Goal: Information Seeking & Learning: Check status

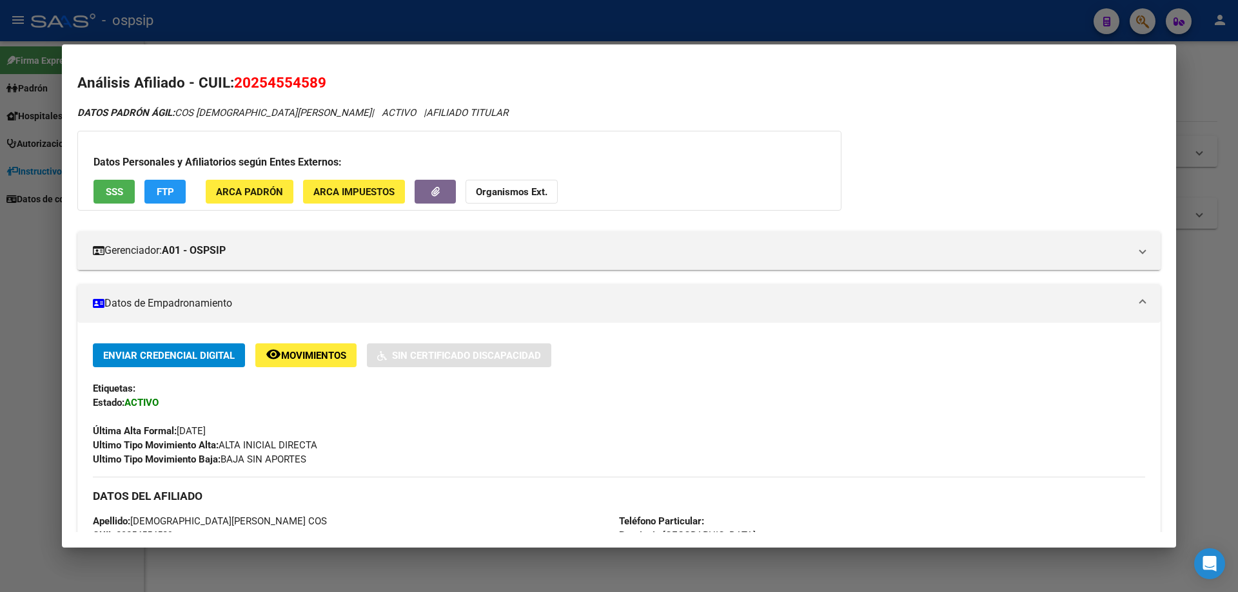
scroll to position [426, 0]
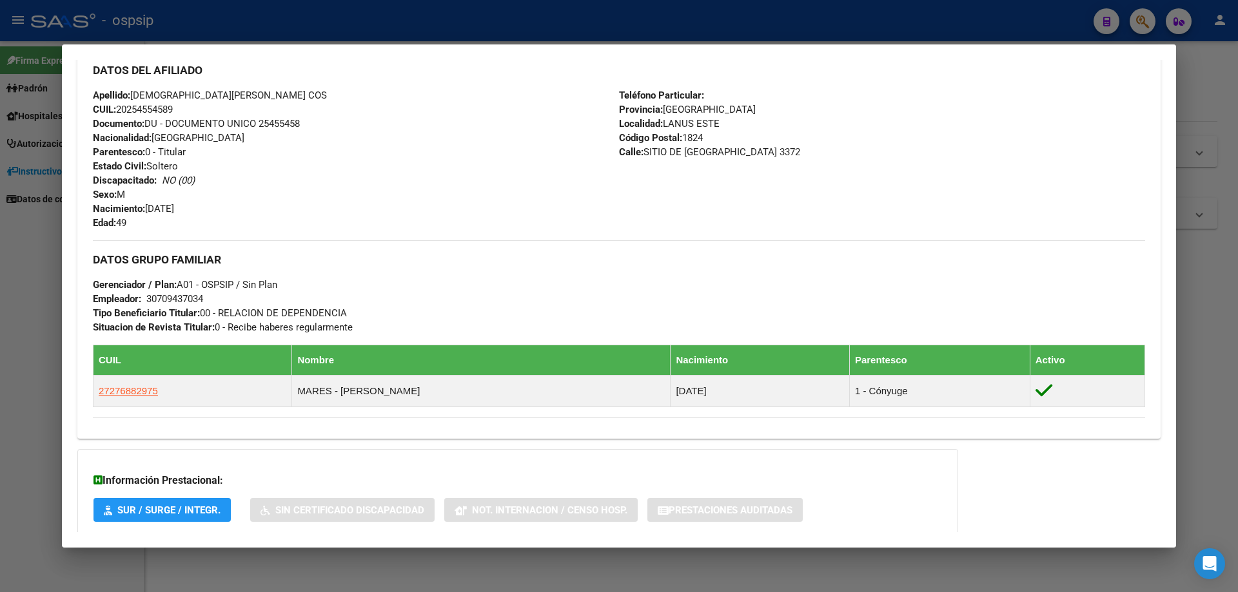
click at [669, 569] on div at bounding box center [619, 296] width 1238 height 592
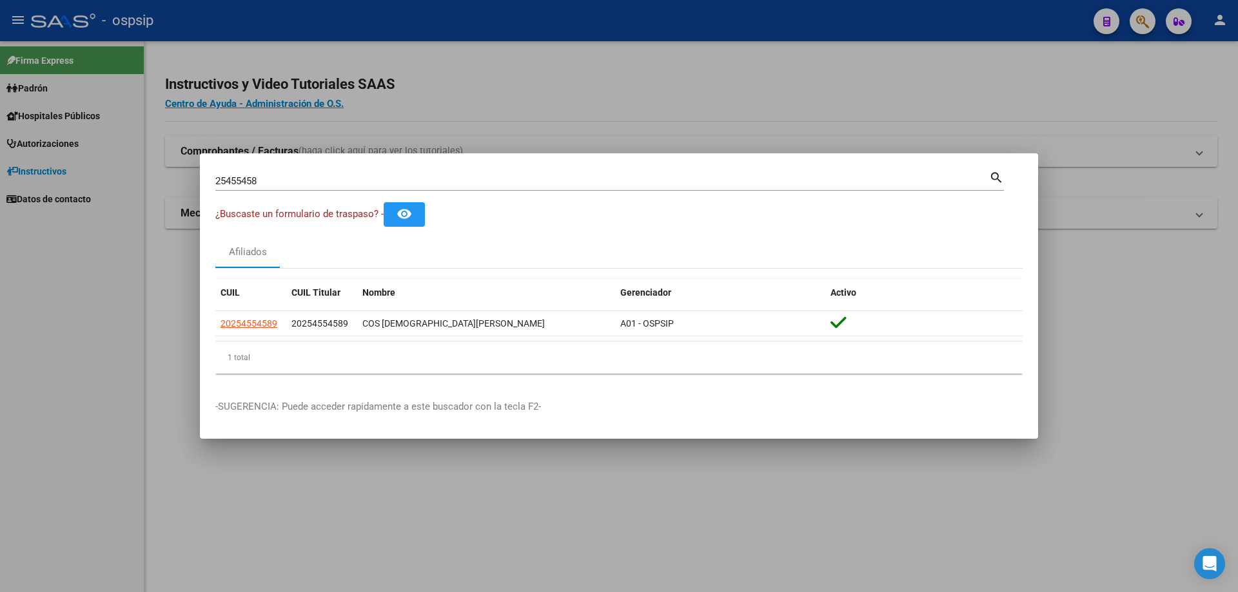
click at [291, 177] on input "25455458" at bounding box center [602, 181] width 774 height 12
type input "2"
type input "92198192"
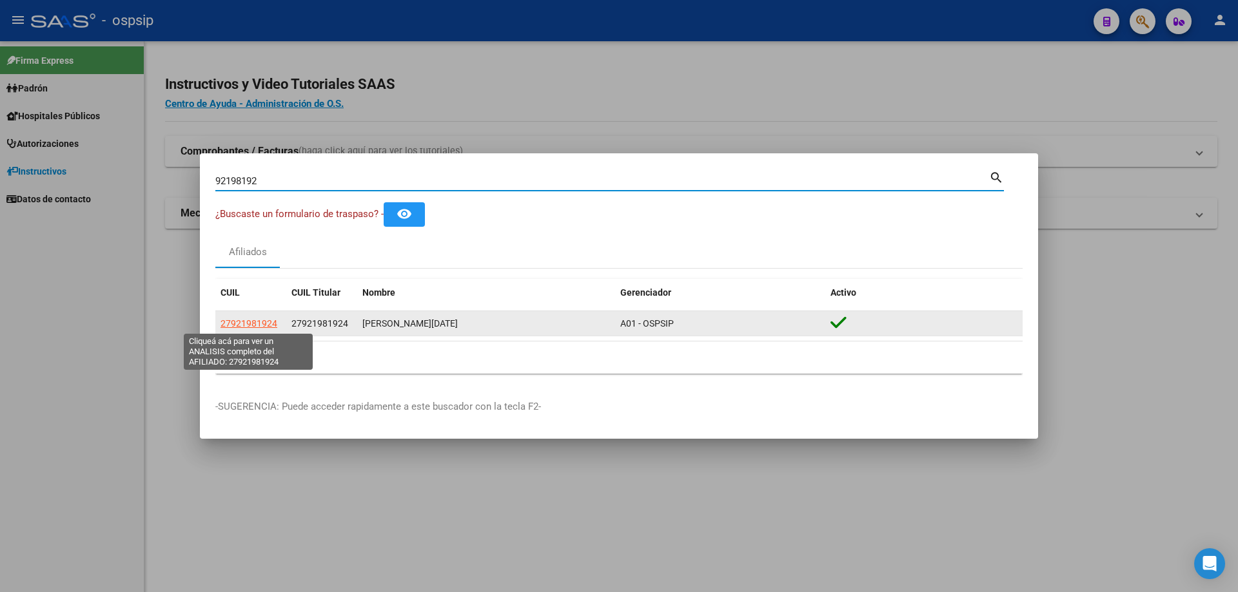
click at [253, 324] on span "27921981924" at bounding box center [248, 323] width 57 height 10
type textarea "27921981924"
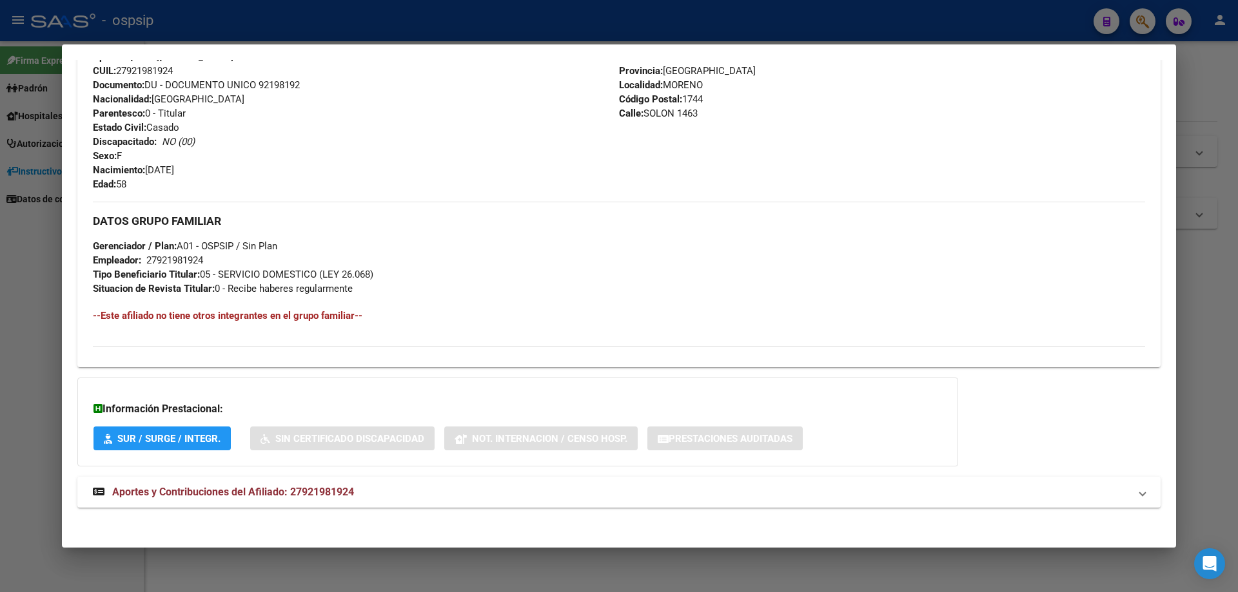
scroll to position [465, 0]
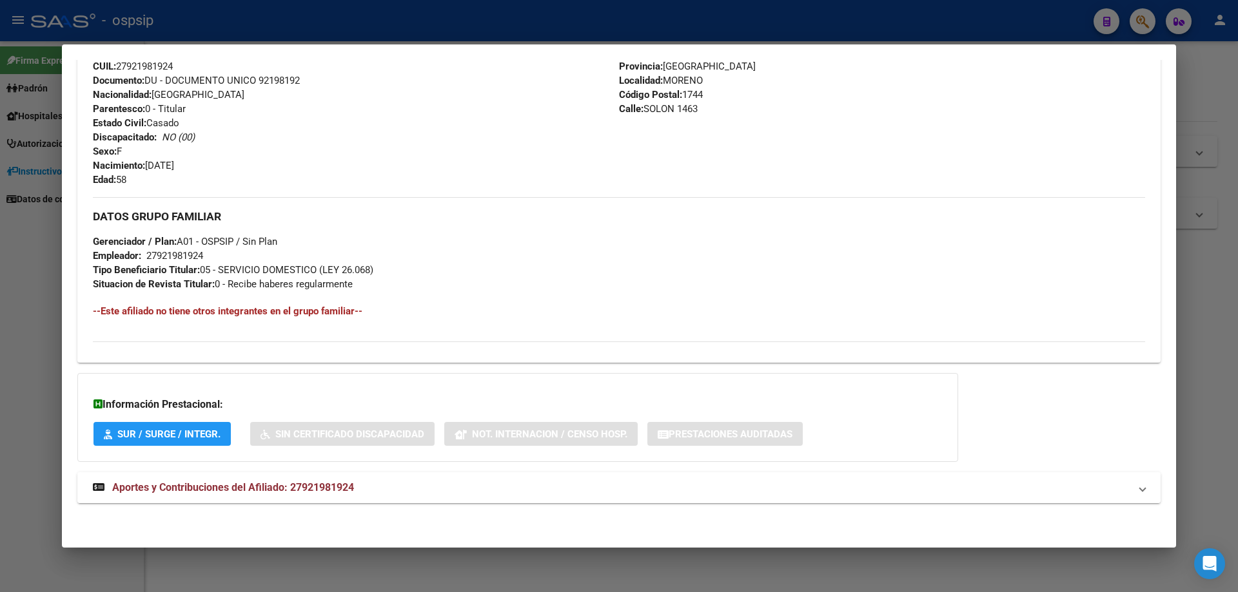
click at [228, 488] on span "Aportes y Contribuciones del Afiliado: 27921981924" at bounding box center [233, 488] width 242 height 12
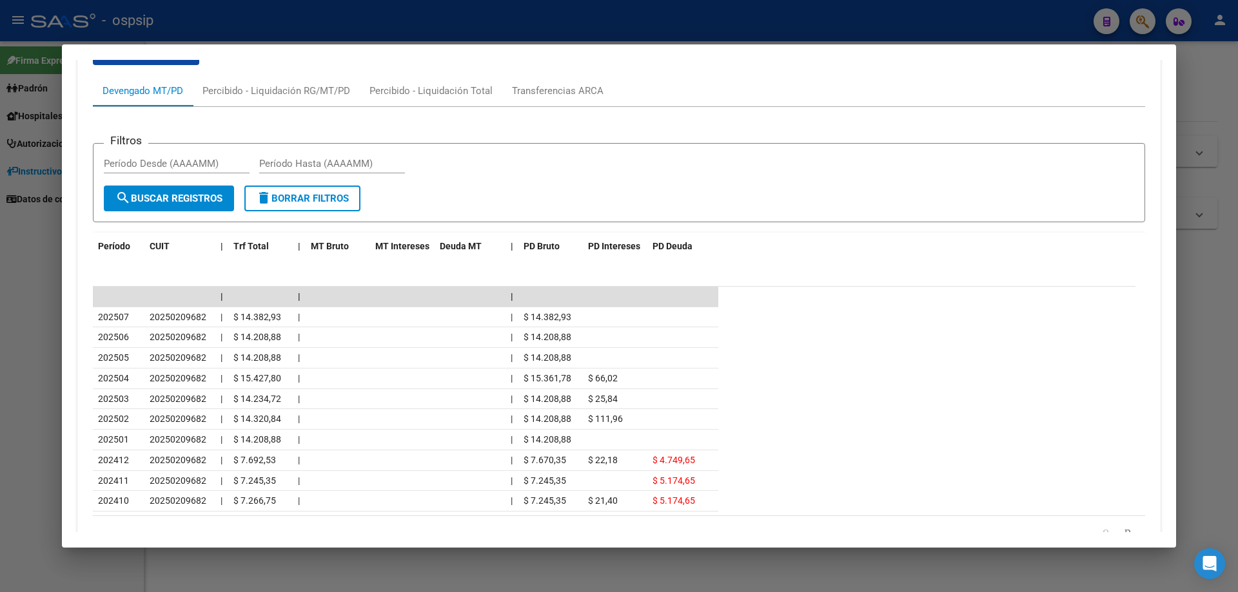
scroll to position [838, 0]
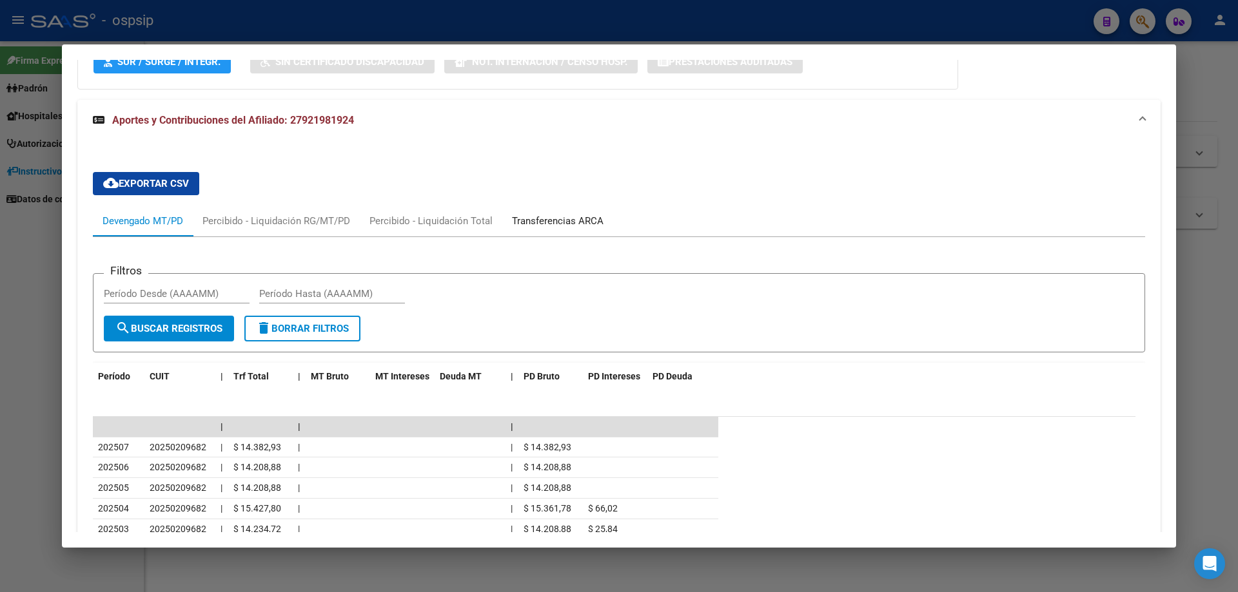
click at [553, 221] on div "Transferencias ARCA" at bounding box center [558, 221] width 92 height 14
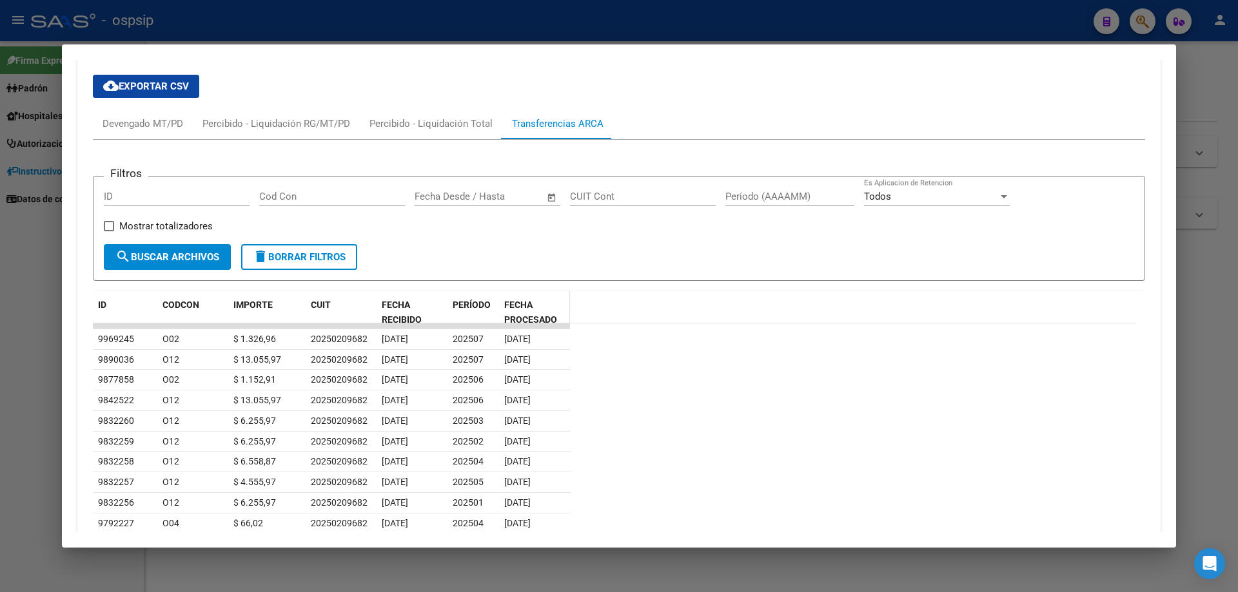
scroll to position [967, 0]
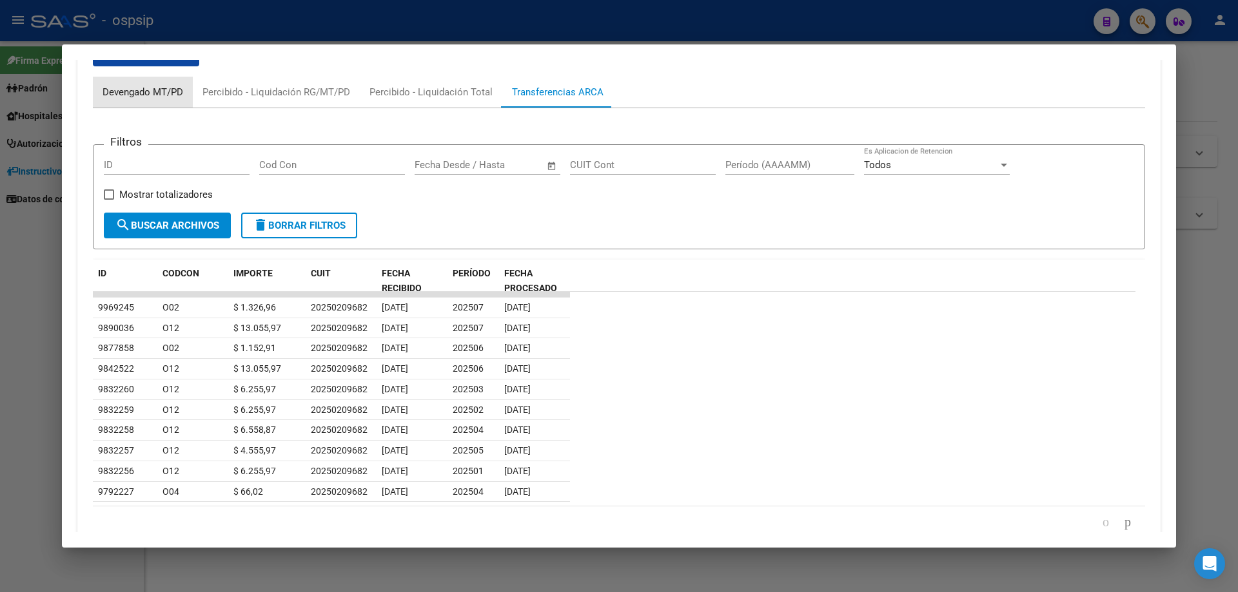
click at [148, 88] on div "Devengado MT/PD" at bounding box center [143, 92] width 81 height 14
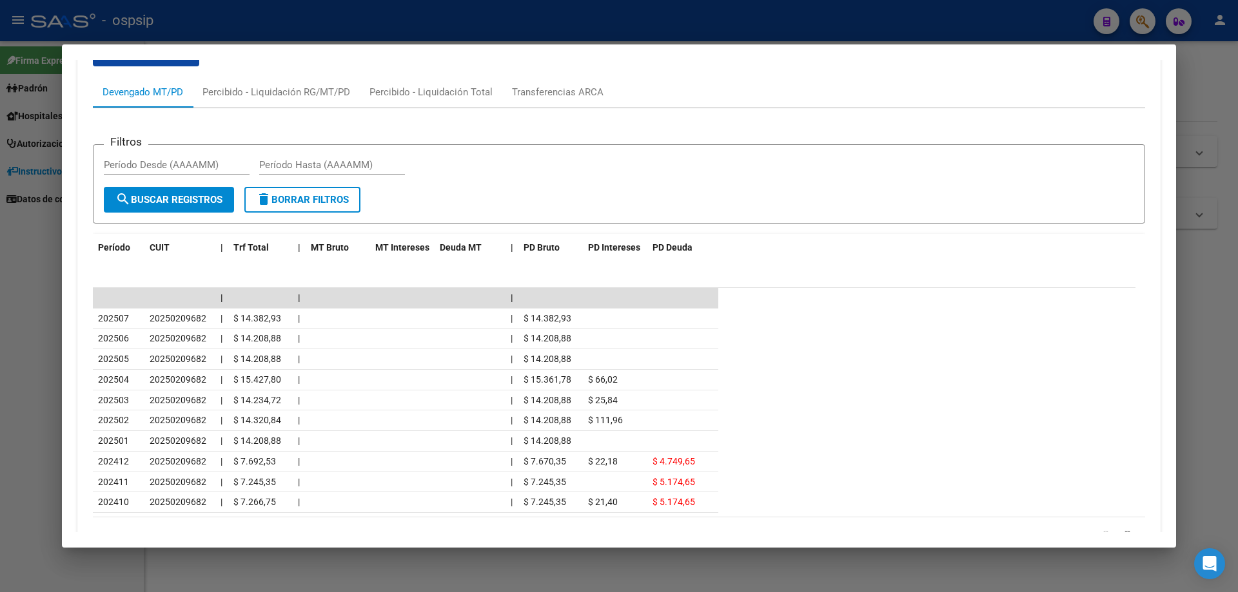
click at [784, 571] on div at bounding box center [619, 296] width 1238 height 592
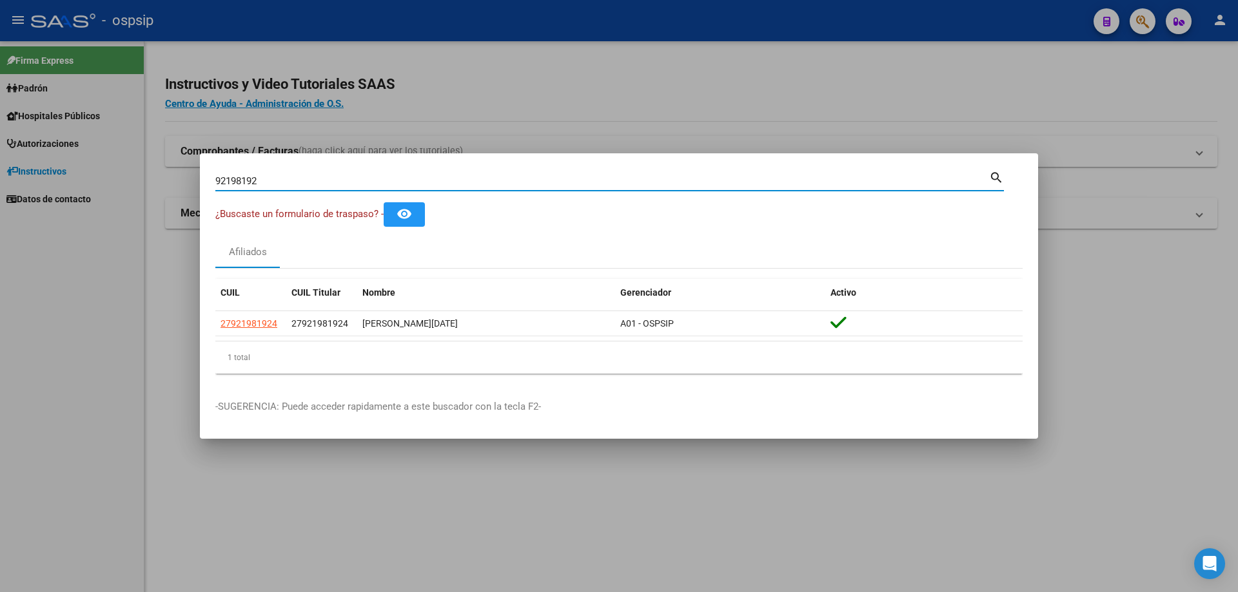
click at [330, 176] on input "92198192" at bounding box center [602, 181] width 774 height 12
type input "9"
click at [330, 176] on input "41804067" at bounding box center [602, 181] width 774 height 12
click at [344, 179] on input "41804067" at bounding box center [602, 181] width 774 height 12
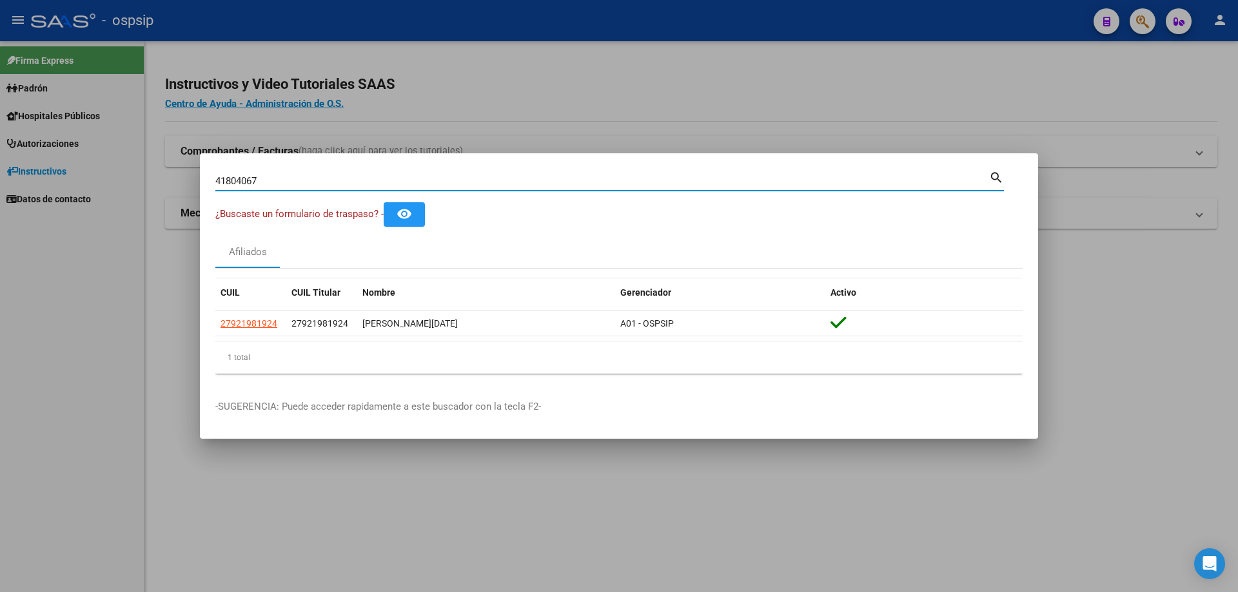
type input "41804067"
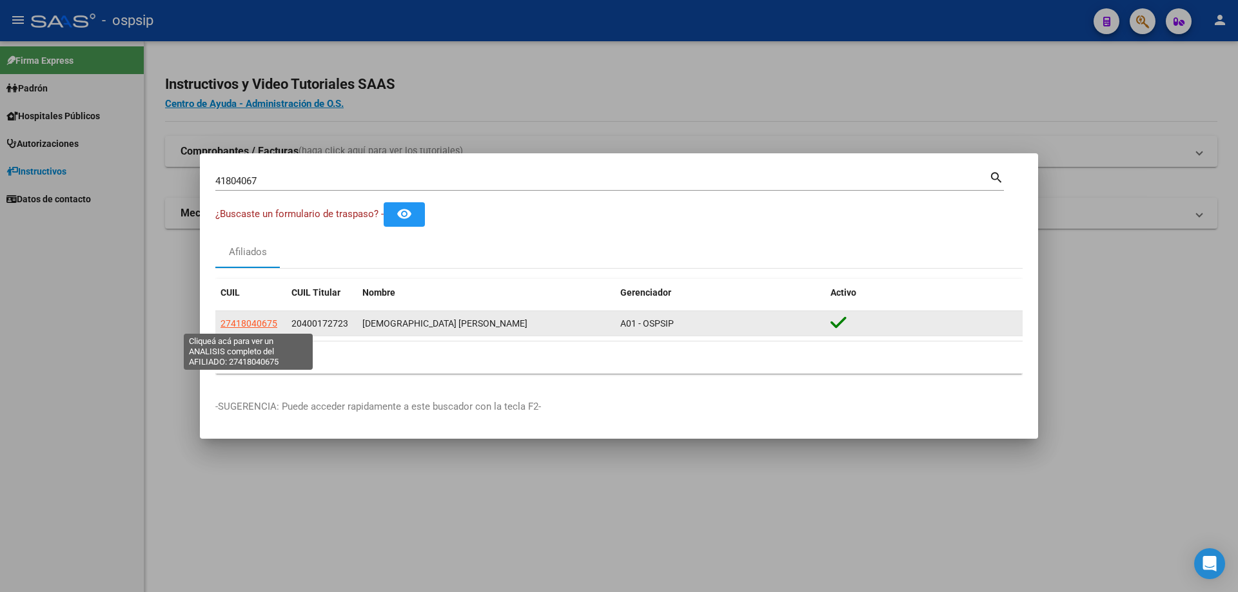
click at [247, 320] on span "27418040675" at bounding box center [248, 323] width 57 height 10
type textarea "27418040675"
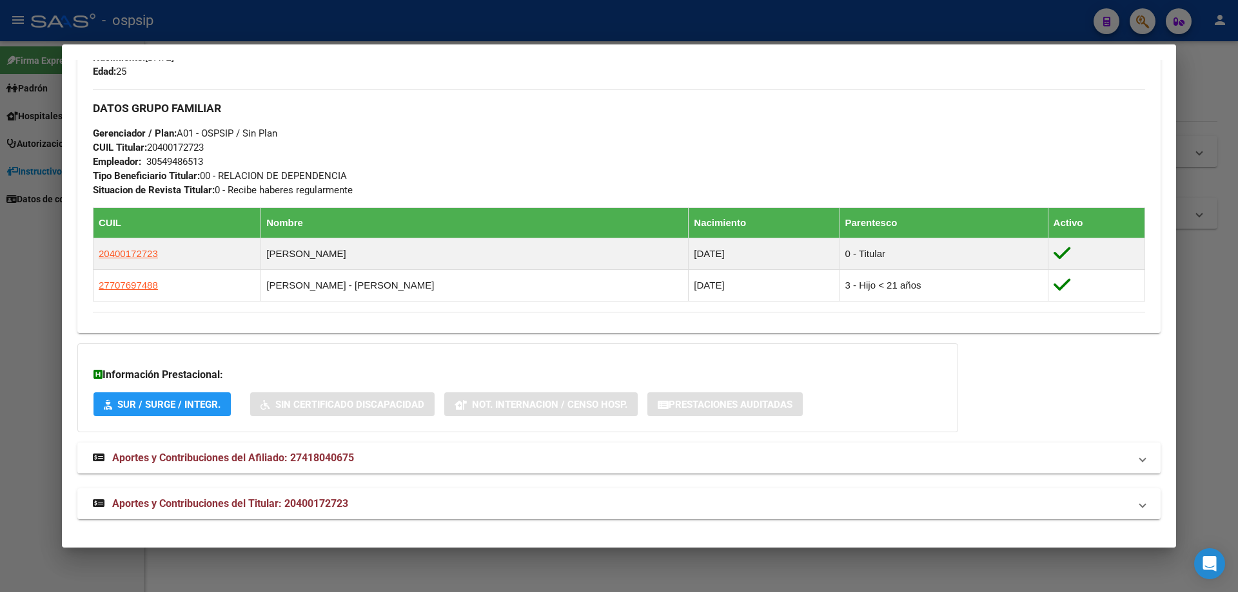
scroll to position [565, 0]
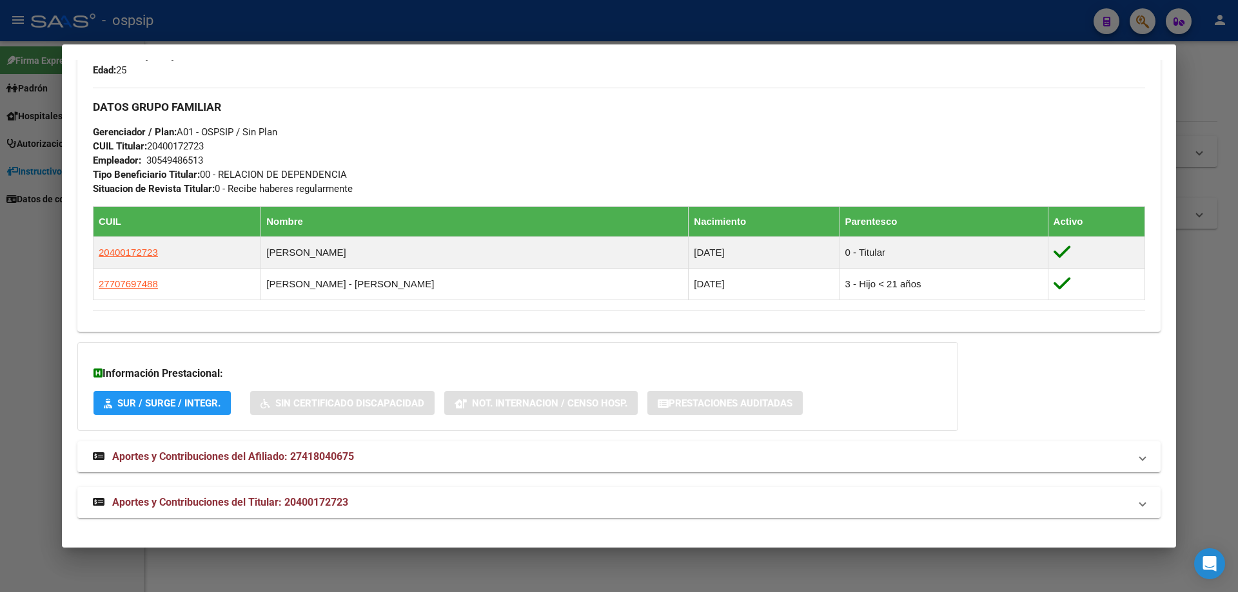
click at [306, 507] on span "Aportes y Contribuciones del Titular: 20400172723" at bounding box center [230, 502] width 236 height 12
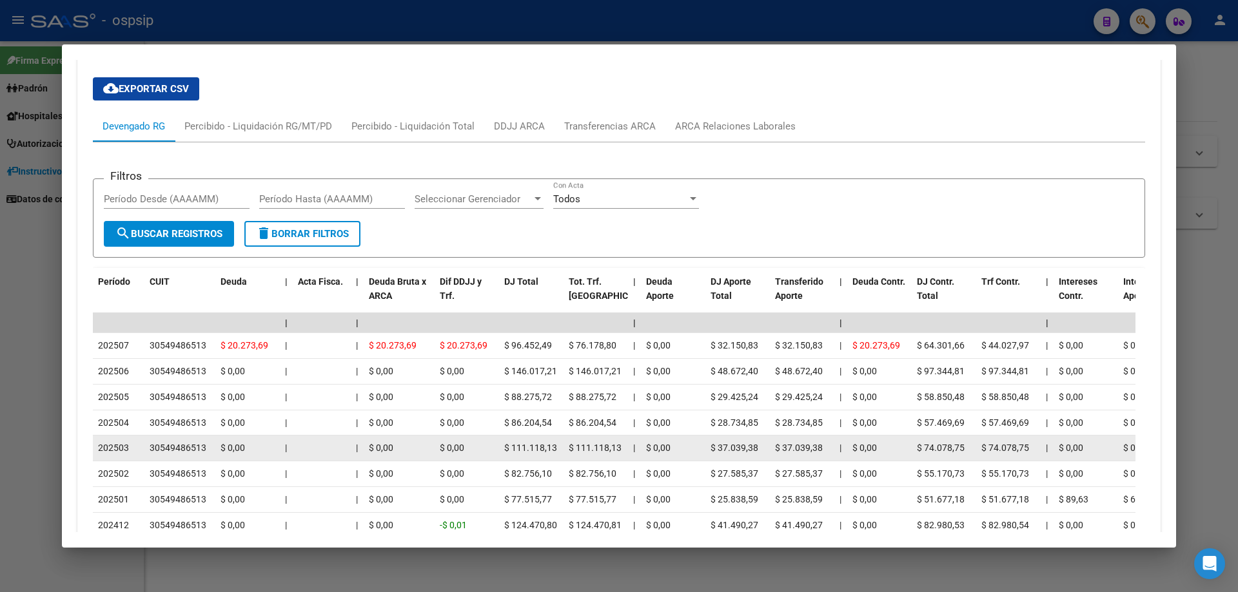
scroll to position [1016, 0]
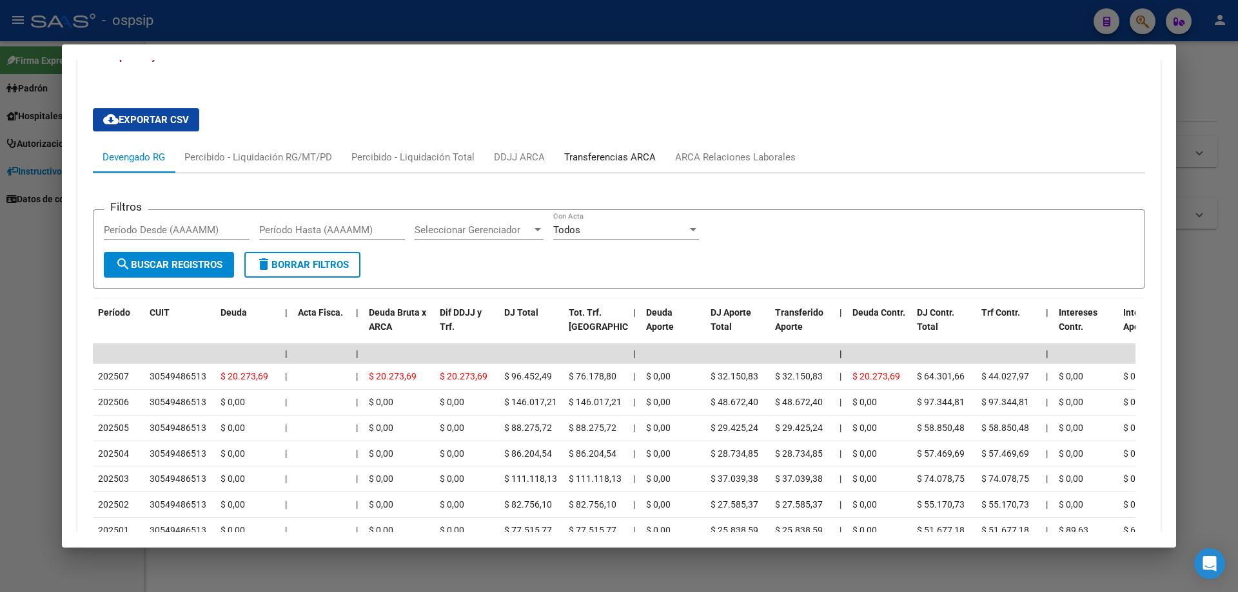
click at [606, 157] on div "Transferencias ARCA" at bounding box center [610, 157] width 92 height 14
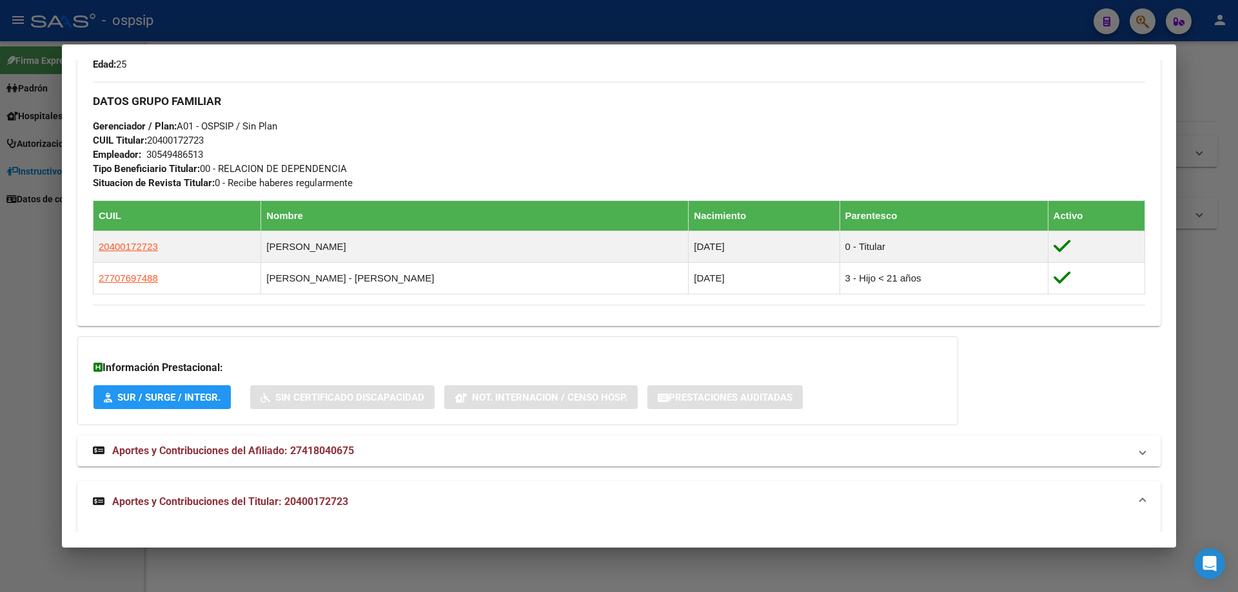
scroll to position [565, 0]
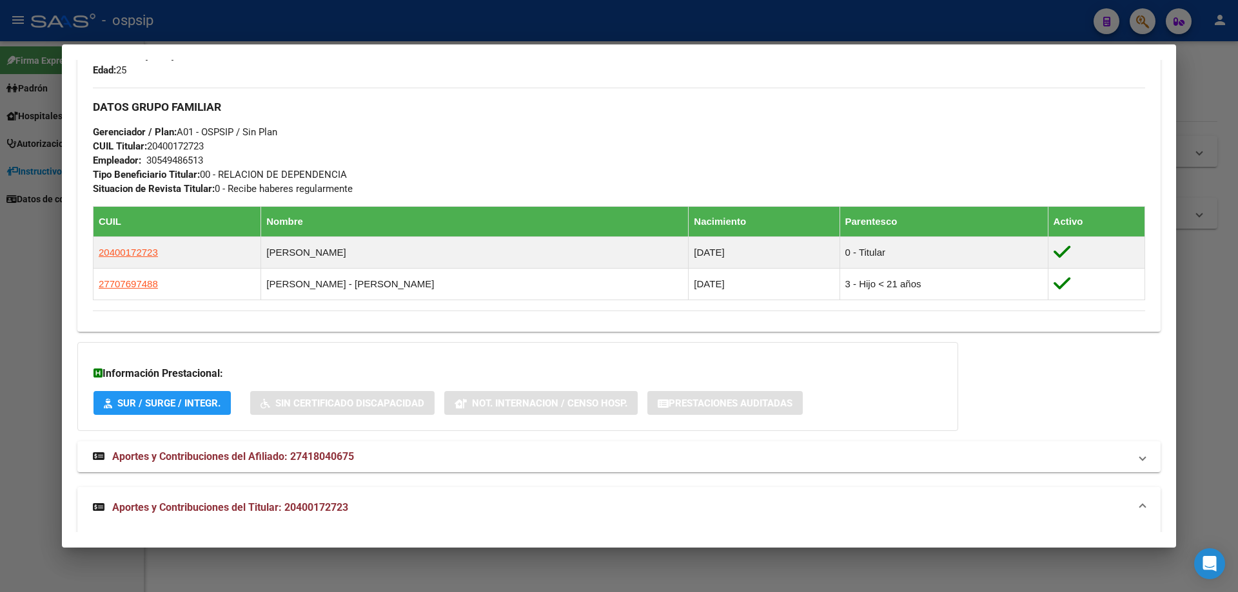
click at [282, 496] on mat-expansion-panel-header "Aportes y Contribuciones del Titular: 20400172723" at bounding box center [618, 507] width 1083 height 41
click at [279, 505] on span "Aportes y Contribuciones del Titular: 20400172723" at bounding box center [230, 502] width 236 height 12
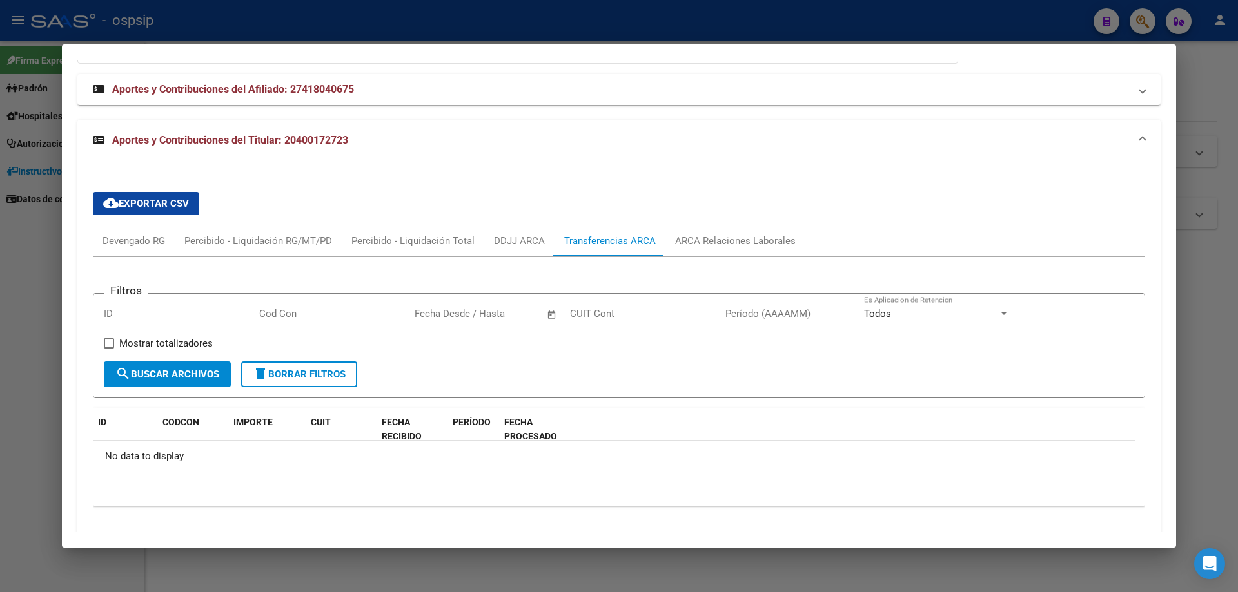
scroll to position [951, 0]
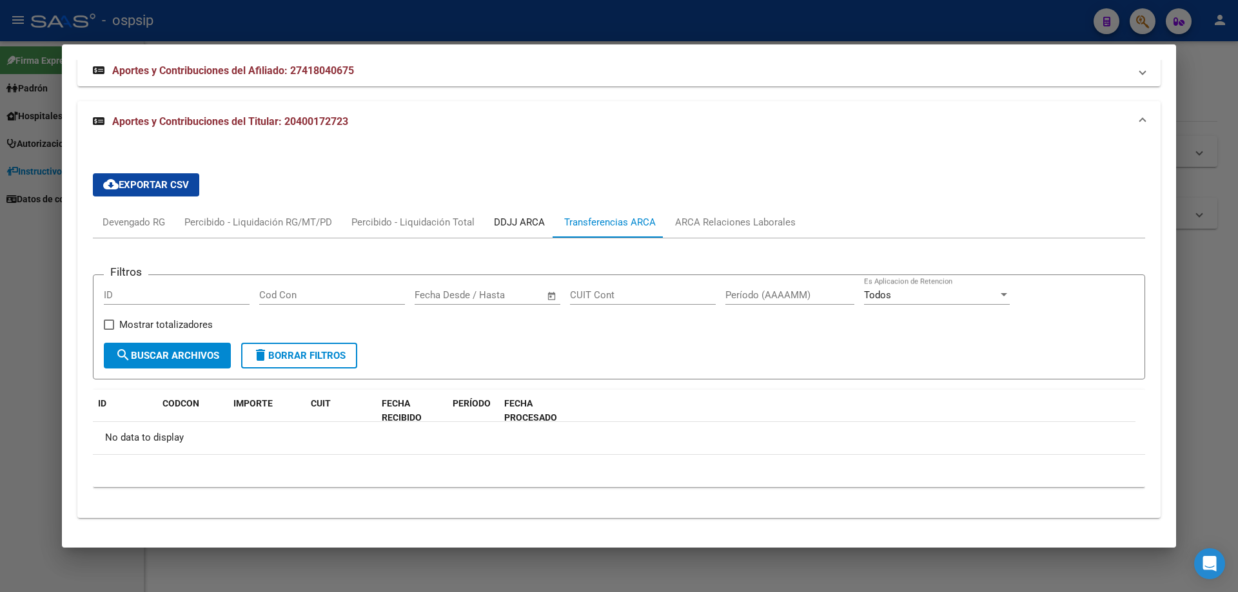
click at [527, 221] on div "DDJJ ARCA" at bounding box center [519, 222] width 51 height 14
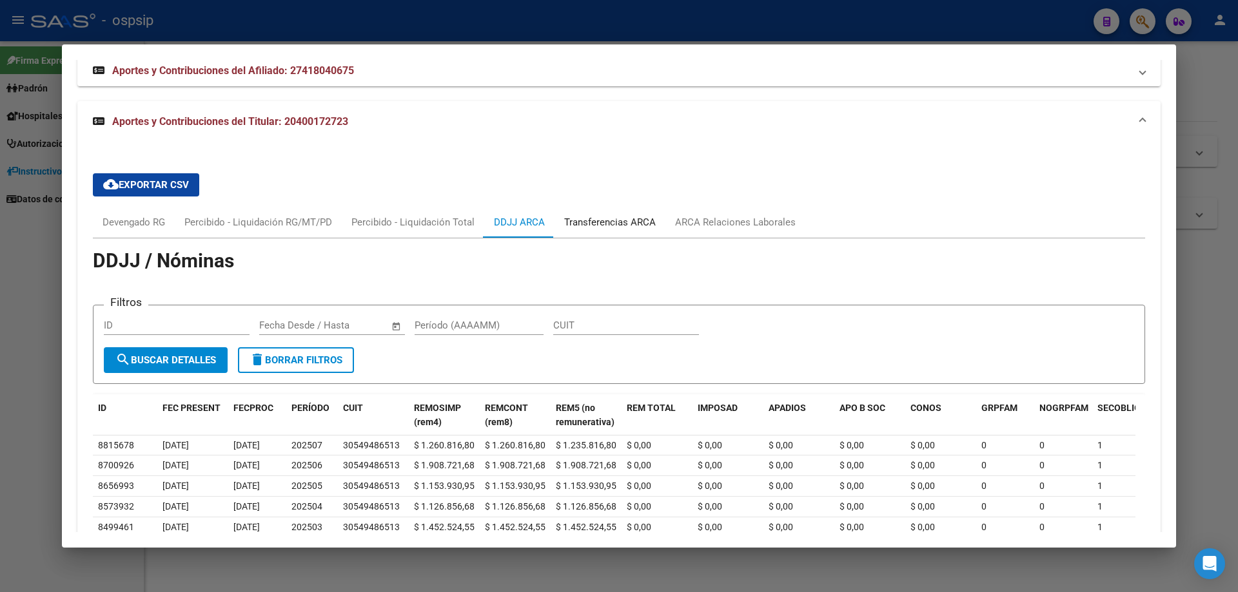
click at [619, 225] on div "Transferencias ARCA" at bounding box center [610, 222] width 92 height 14
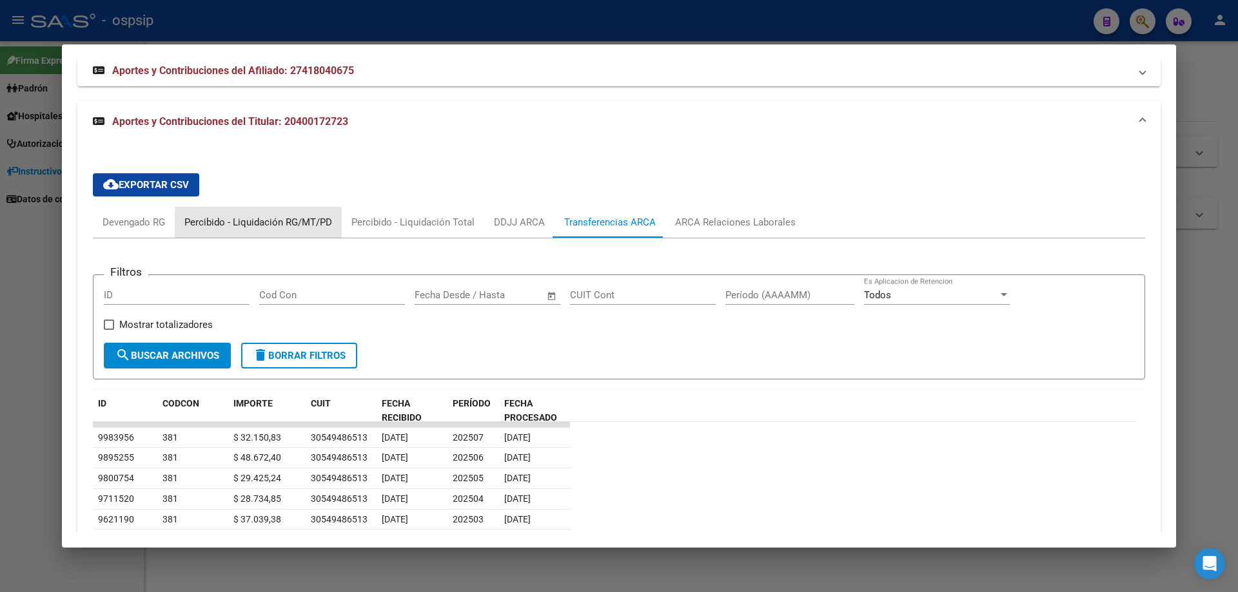
click at [292, 224] on div "Percibido - Liquidación RG/MT/PD" at bounding box center [258, 222] width 148 height 14
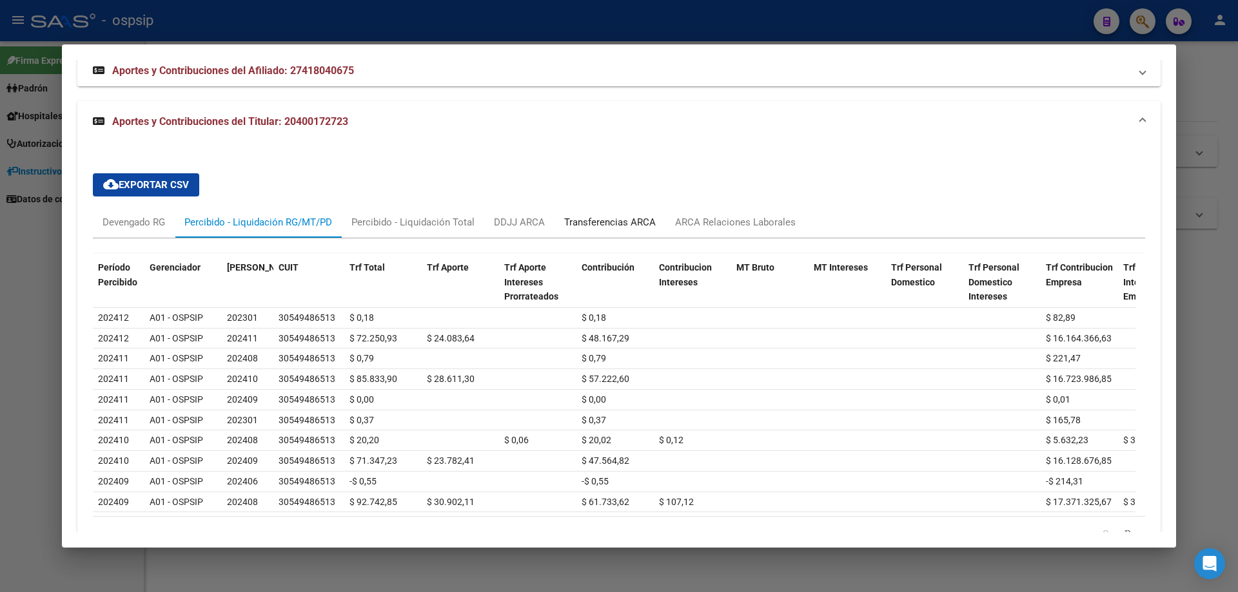
click at [631, 222] on div "Transferencias ARCA" at bounding box center [610, 222] width 92 height 14
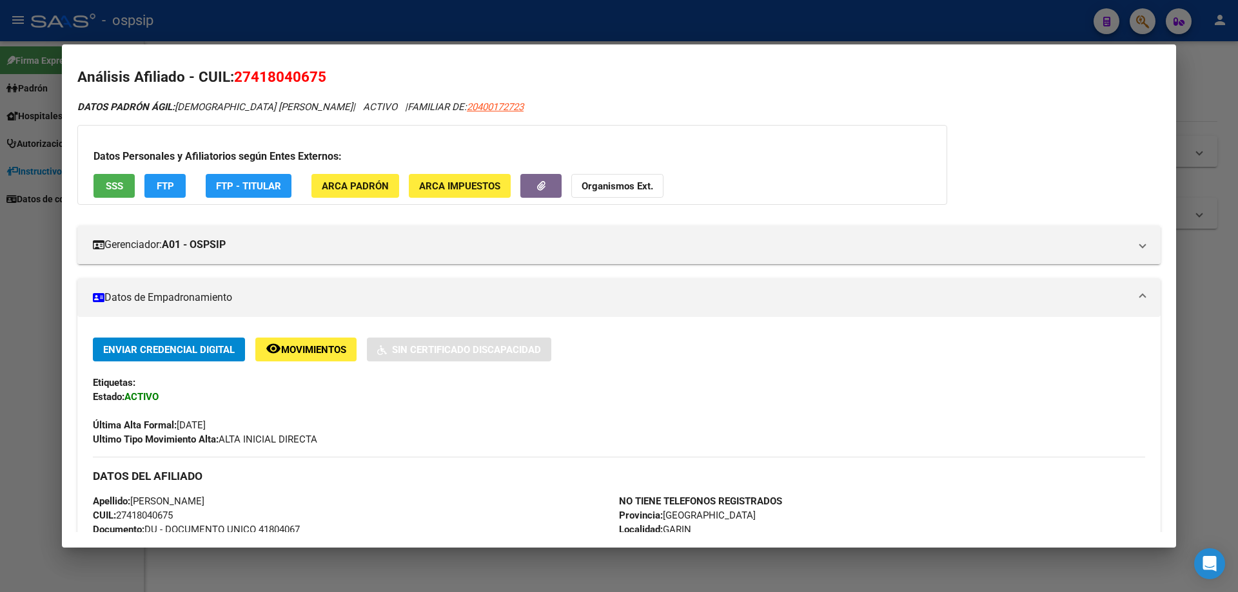
scroll to position [0, 0]
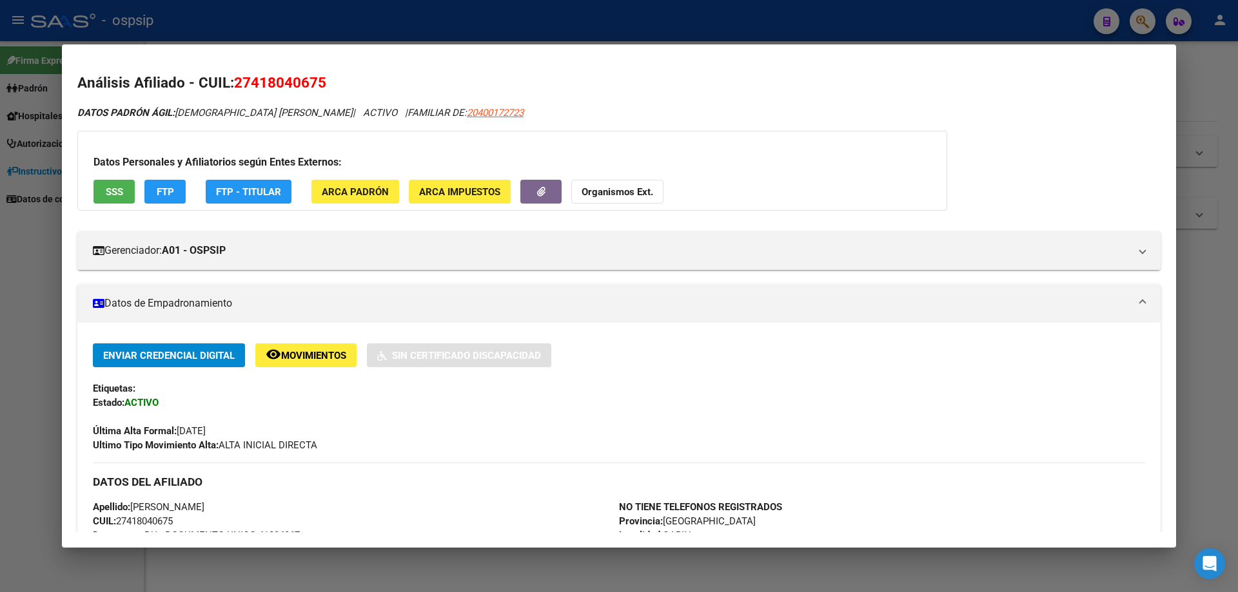
click at [1216, 407] on div at bounding box center [619, 296] width 1238 height 592
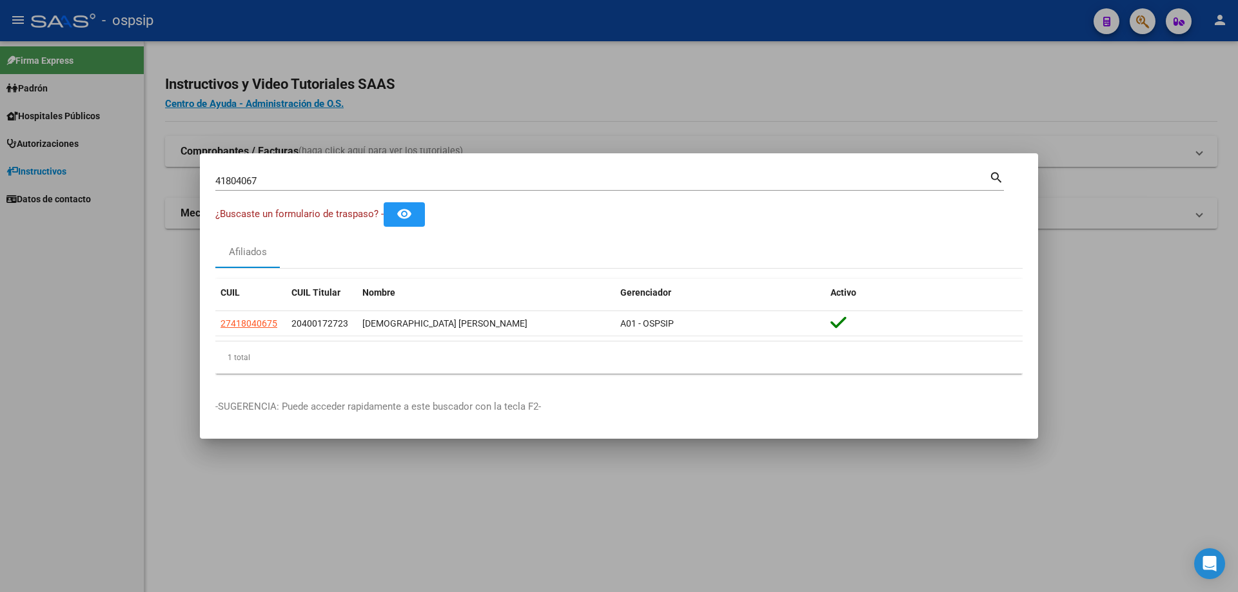
click at [300, 174] on div "41804067 Buscar (apellido, dni, [PERSON_NAME], [PERSON_NAME], cuit, obra social)" at bounding box center [602, 180] width 774 height 19
click at [299, 181] on input "41804067" at bounding box center [602, 181] width 774 height 12
type input "4"
type input "92509577"
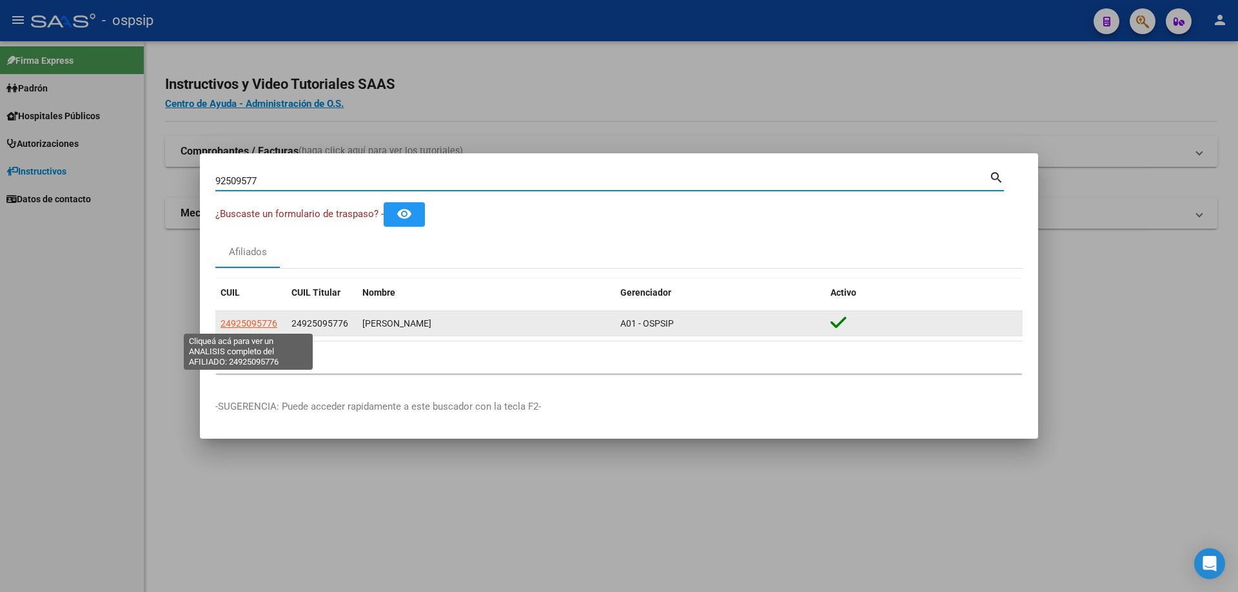
click at [258, 323] on span "24925095776" at bounding box center [248, 323] width 57 height 10
type textarea "24925095776"
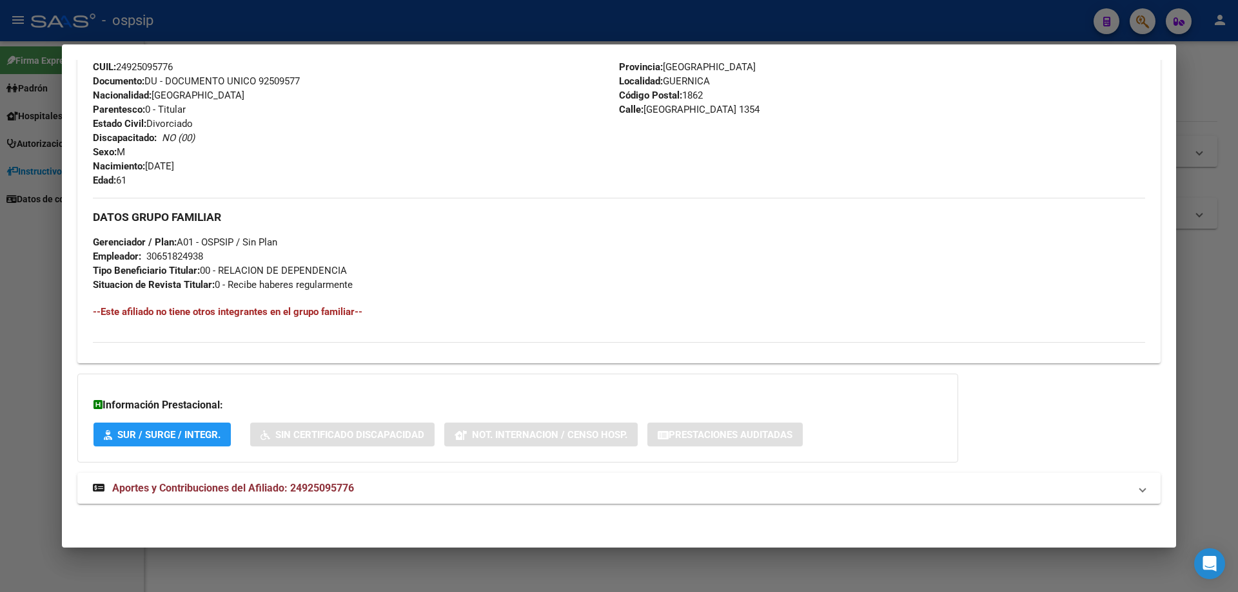
scroll to position [480, 0]
click at [205, 484] on span "Aportes y Contribuciones del Afiliado: 24925095776" at bounding box center [233, 488] width 242 height 12
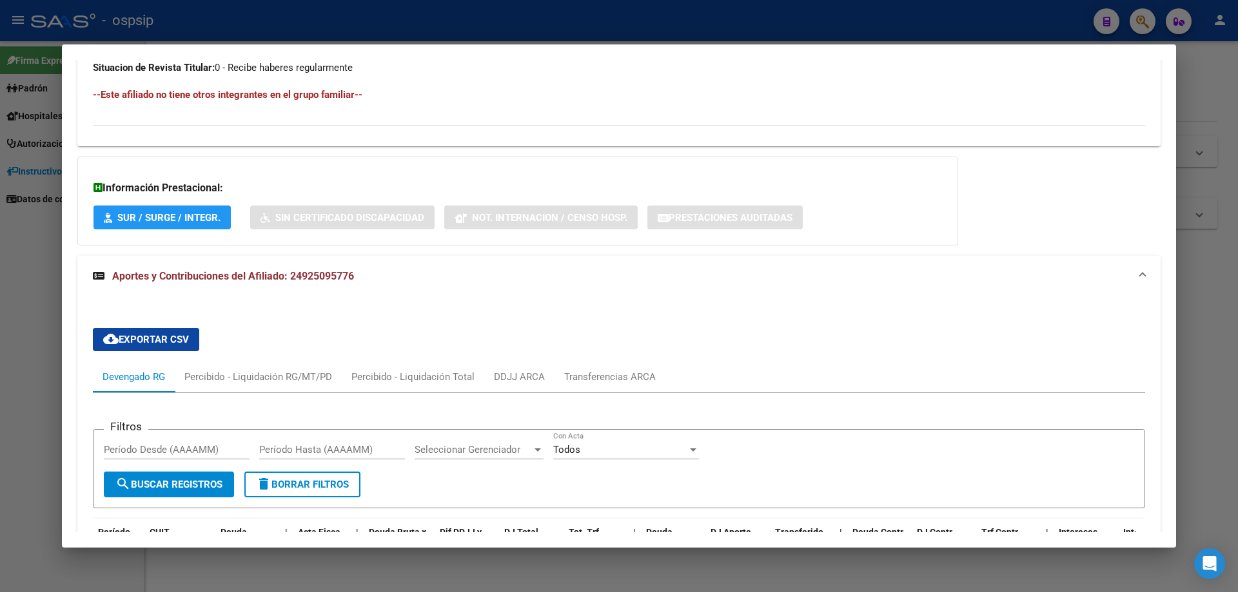
scroll to position [666, 0]
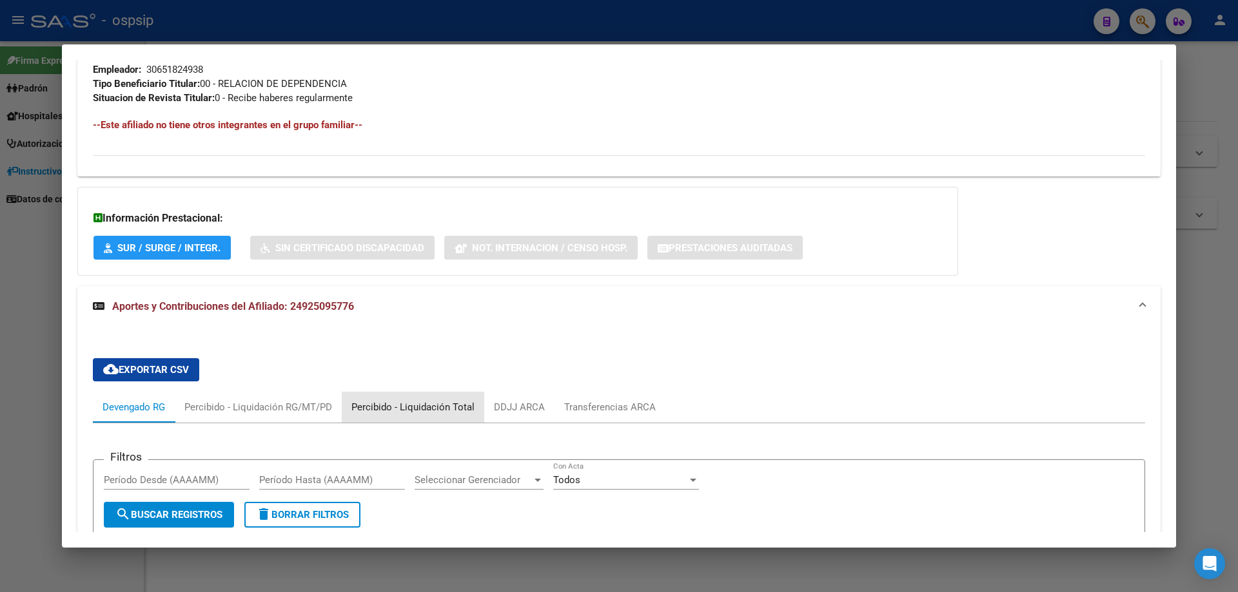
click at [415, 405] on div "Percibido - Liquidación Total" at bounding box center [412, 407] width 123 height 14
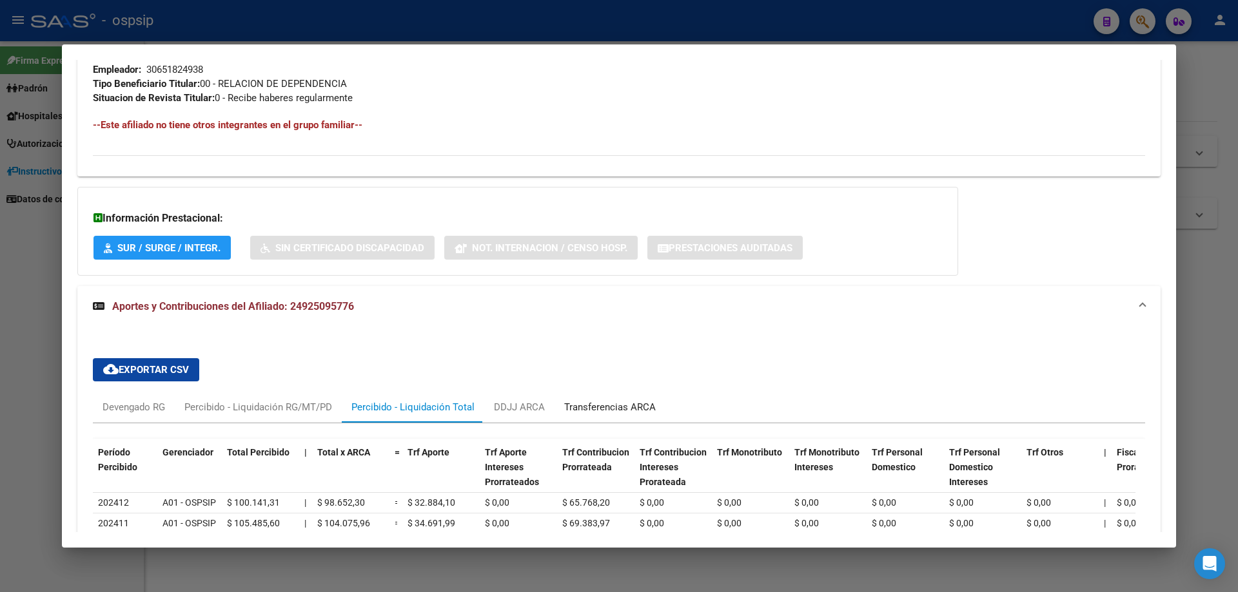
click at [603, 405] on div "Transferencias ARCA" at bounding box center [610, 407] width 92 height 14
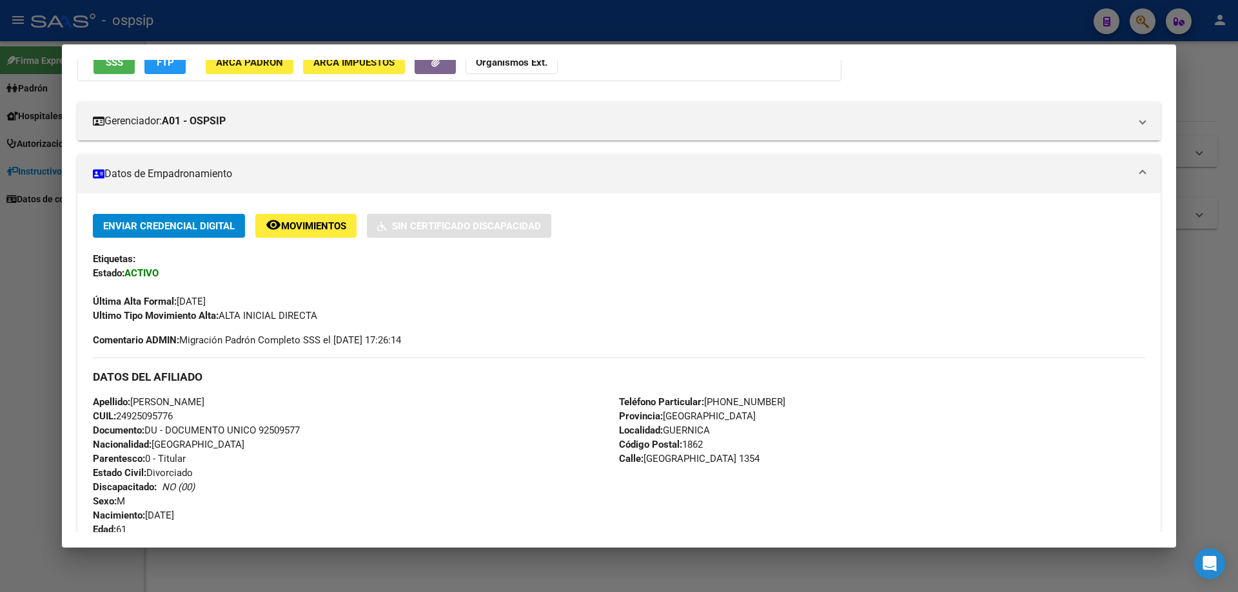
scroll to position [129, 0]
drag, startPoint x: 320, startPoint y: 431, endPoint x: 258, endPoint y: 427, distance: 62.7
click at [258, 427] on div "Apellido: [PERSON_NAME]: 24925095776 Documento: DU - DOCUMENTO UNICO 92509577 N…" at bounding box center [356, 467] width 526 height 142
copy span "92509577"
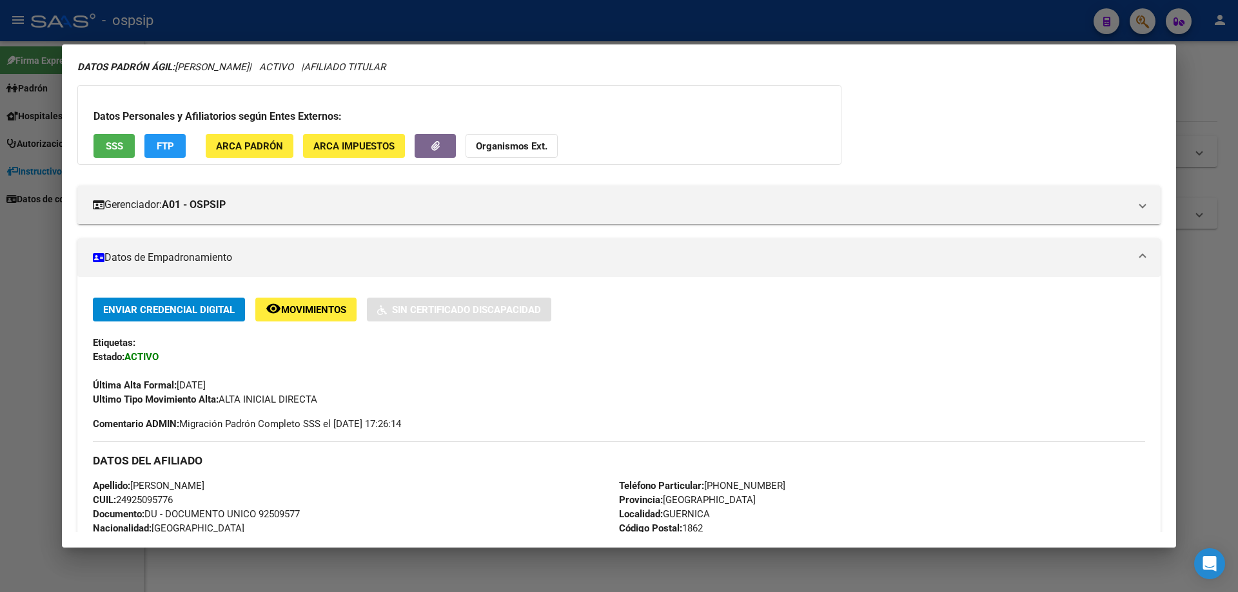
scroll to position [0, 0]
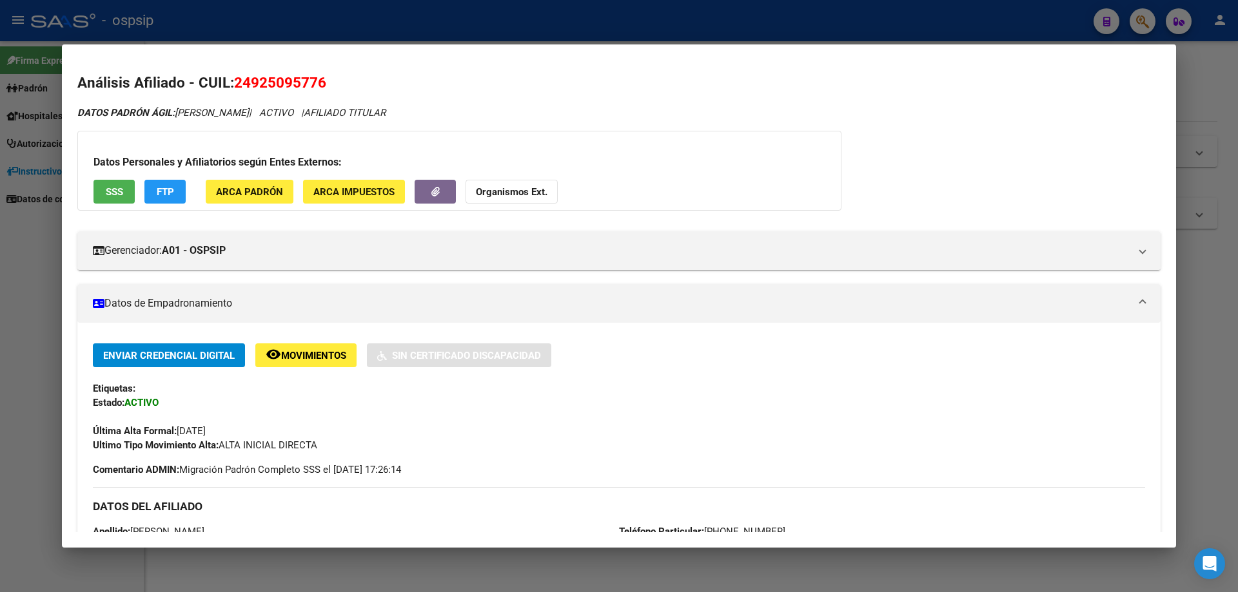
click at [1179, 395] on div at bounding box center [619, 296] width 1238 height 592
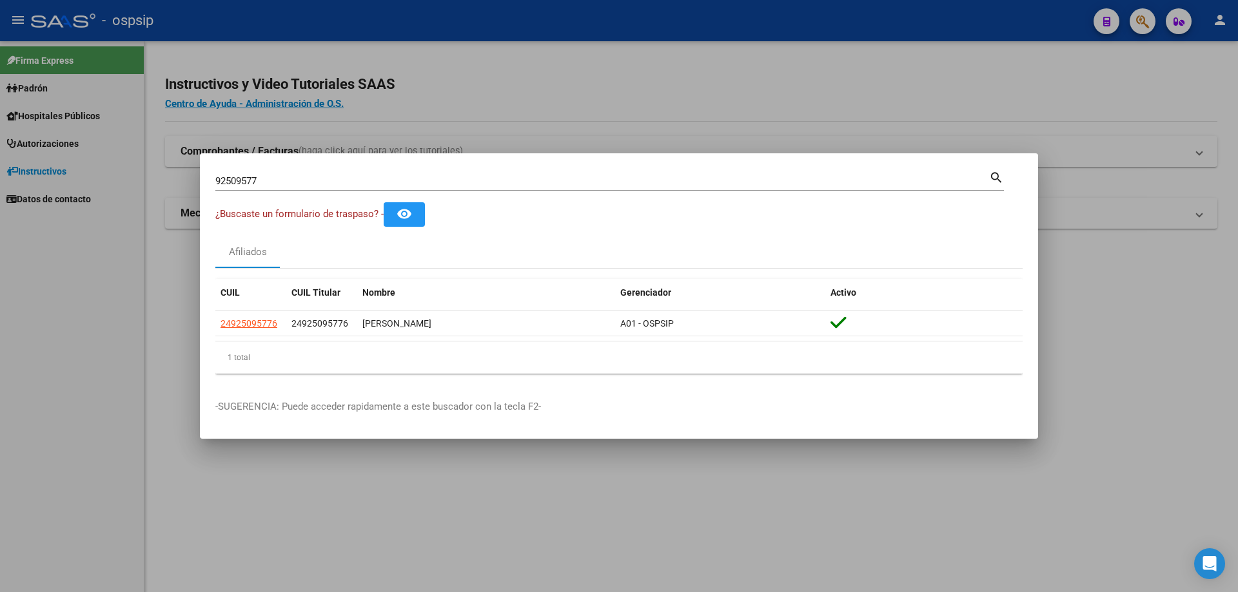
click at [418, 182] on input "92509577" at bounding box center [602, 181] width 774 height 12
type input "9"
type input "26669734"
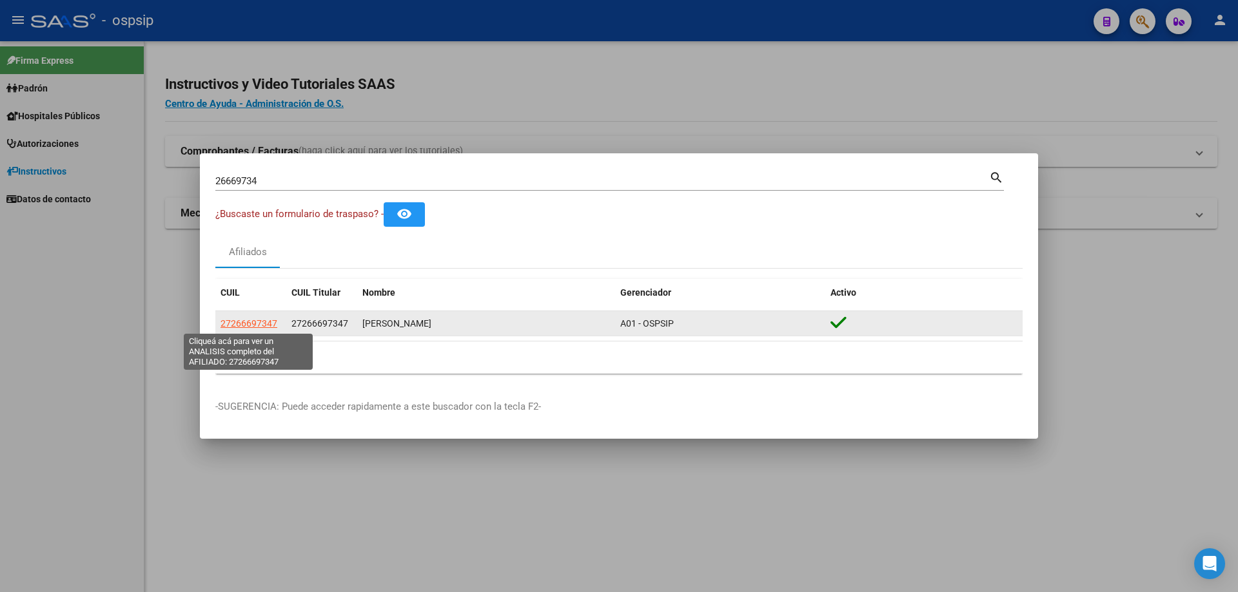
click at [242, 325] on span "27266697347" at bounding box center [248, 323] width 57 height 10
type textarea "27266697347"
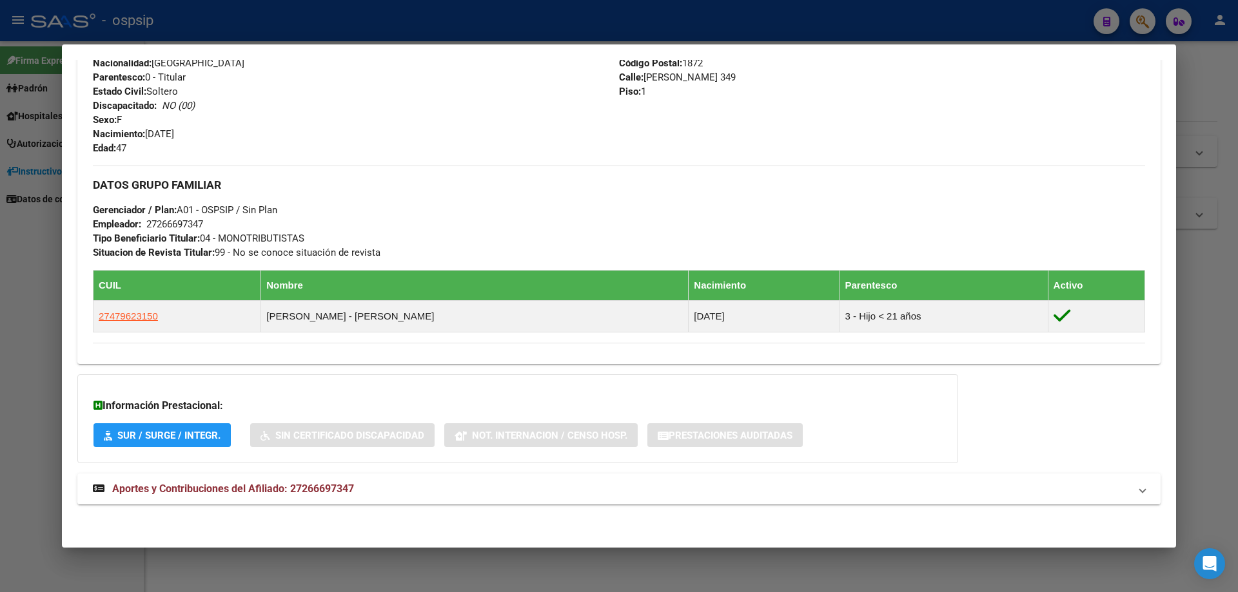
scroll to position [527, 0]
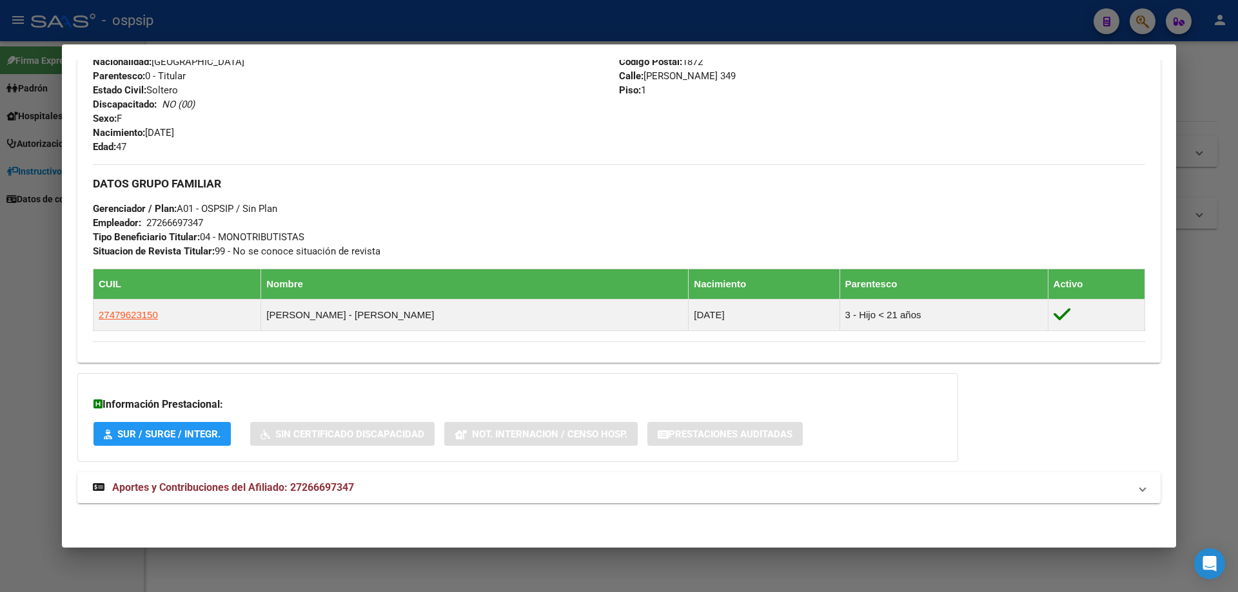
click at [266, 489] on span "Aportes y Contribuciones del Afiliado: 27266697347" at bounding box center [233, 488] width 242 height 12
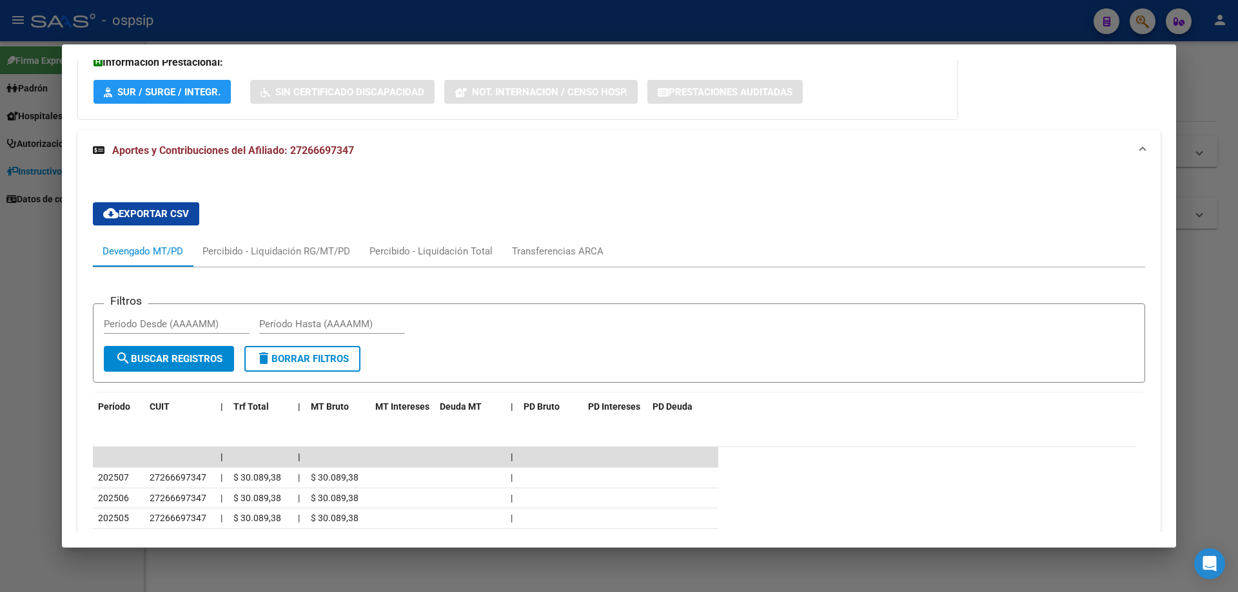
scroll to position [978, 0]
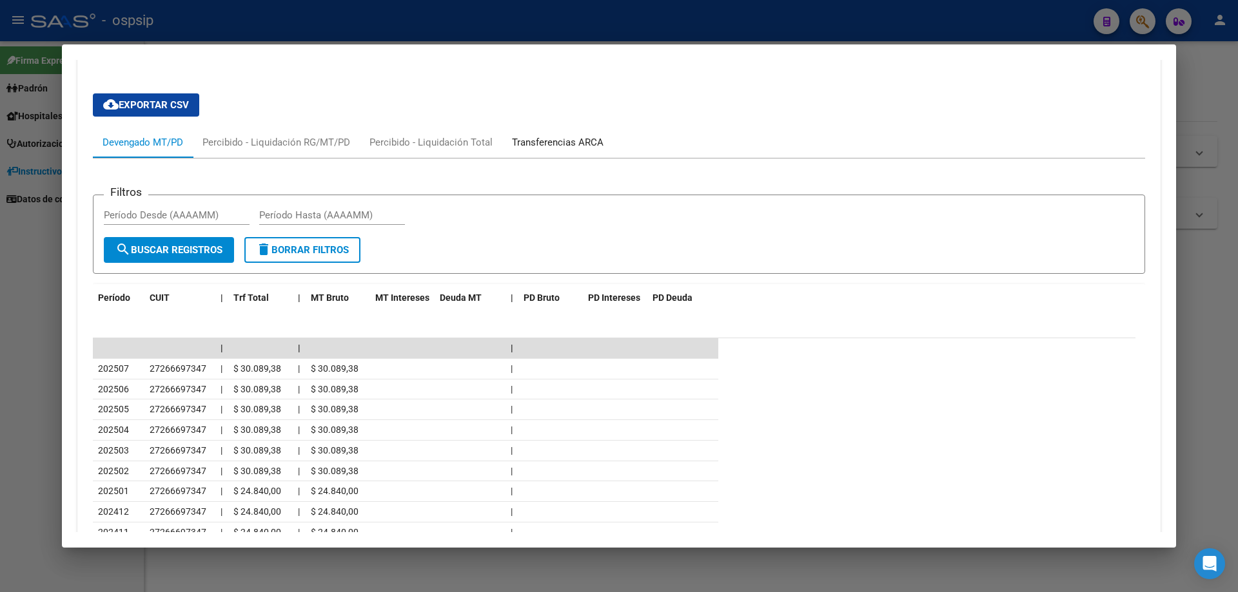
click at [567, 139] on div "Transferencias ARCA" at bounding box center [558, 142] width 92 height 14
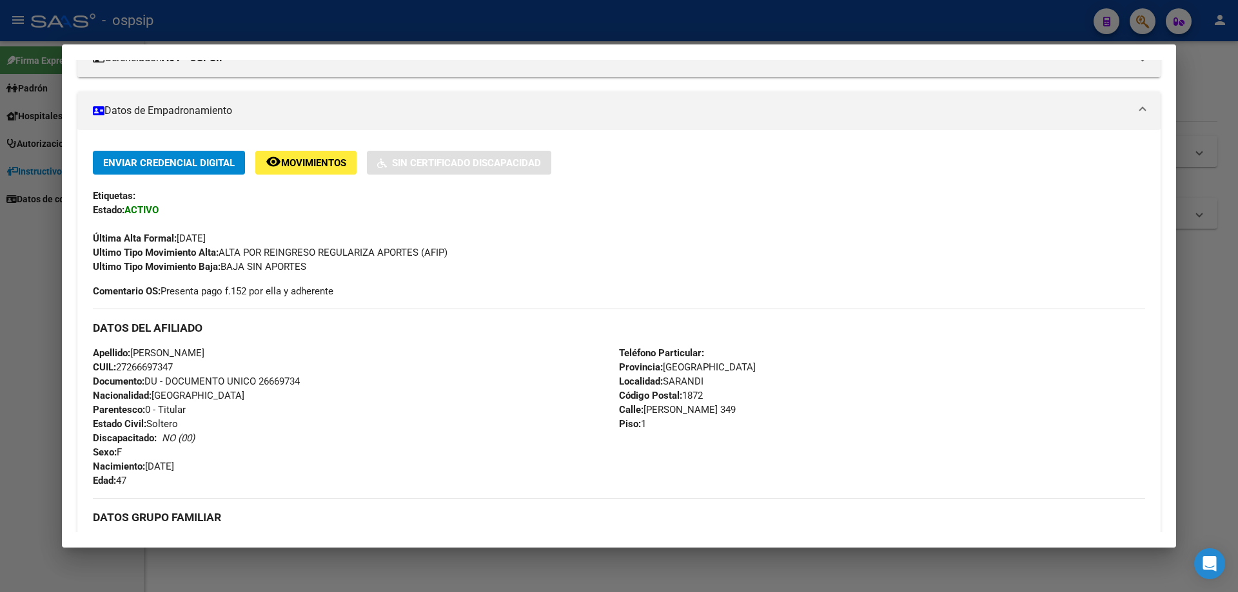
scroll to position [0, 0]
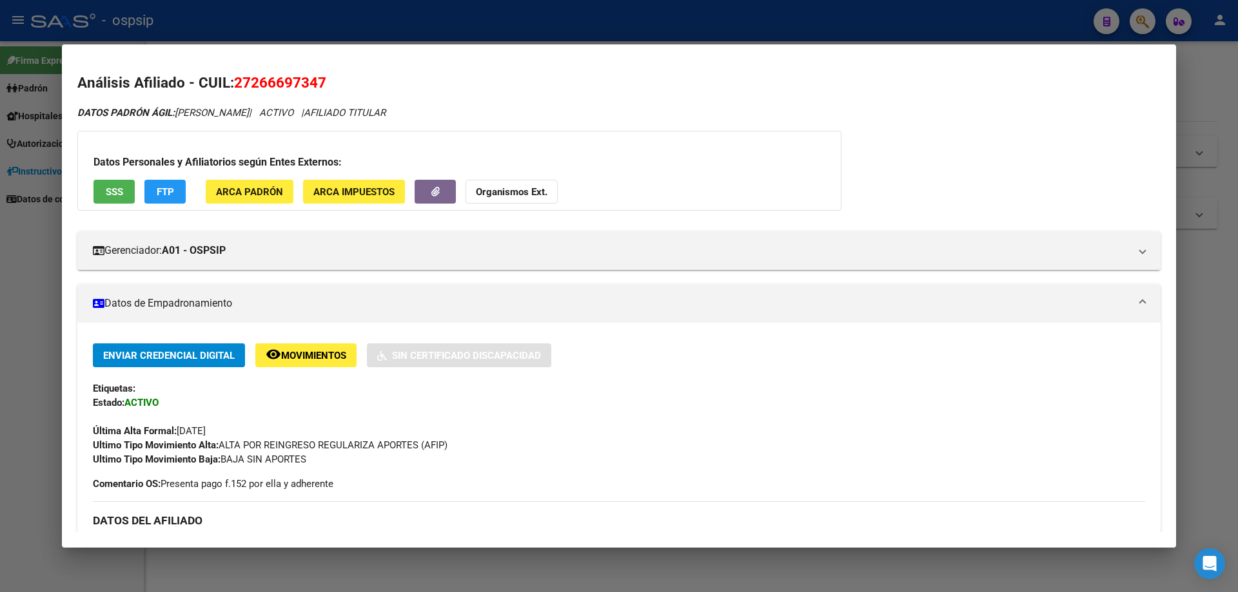
click at [621, 582] on div at bounding box center [619, 296] width 1238 height 592
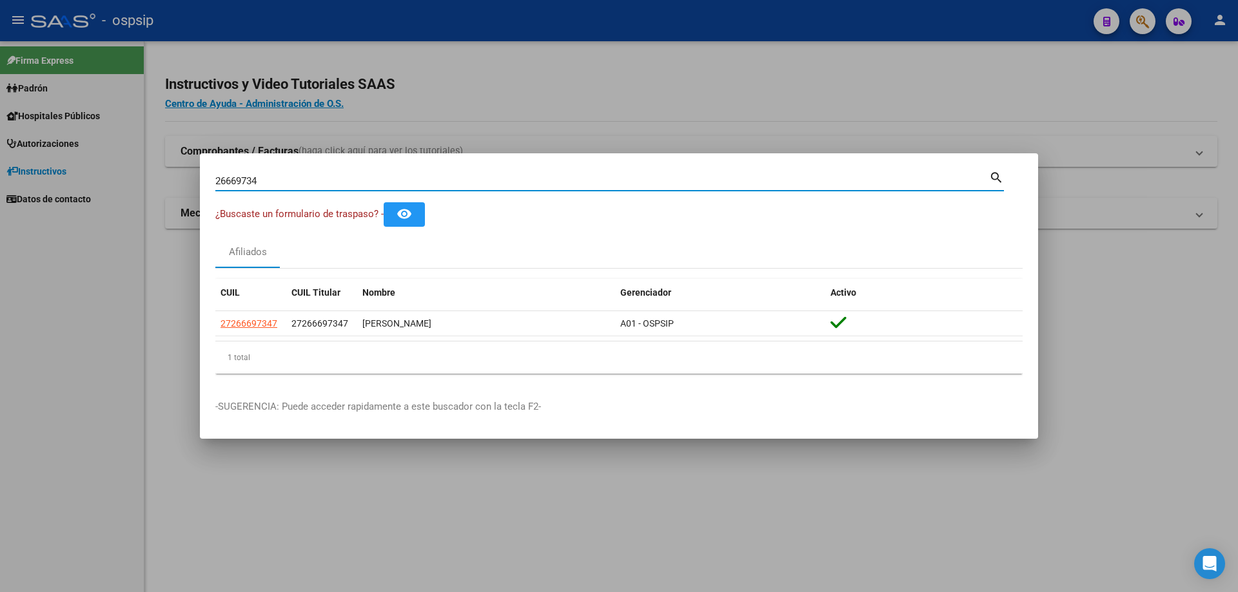
click at [300, 181] on input "26669734" at bounding box center [602, 181] width 774 height 12
type input "2"
type input "17318845"
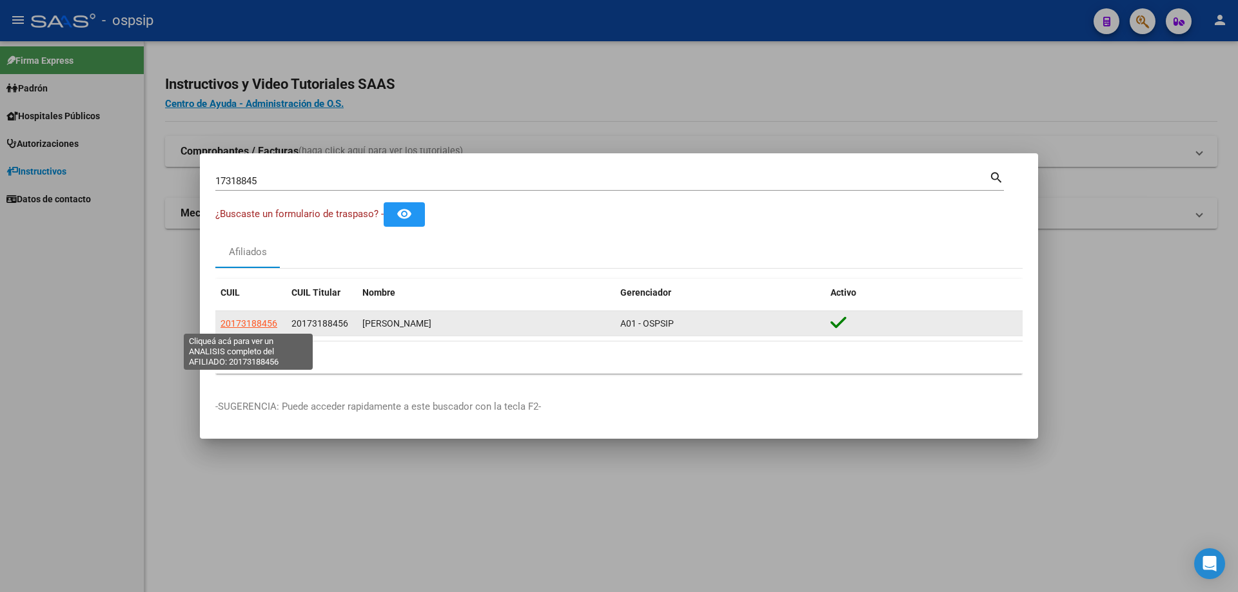
click at [262, 323] on span "20173188456" at bounding box center [248, 323] width 57 height 10
type textarea "20173188456"
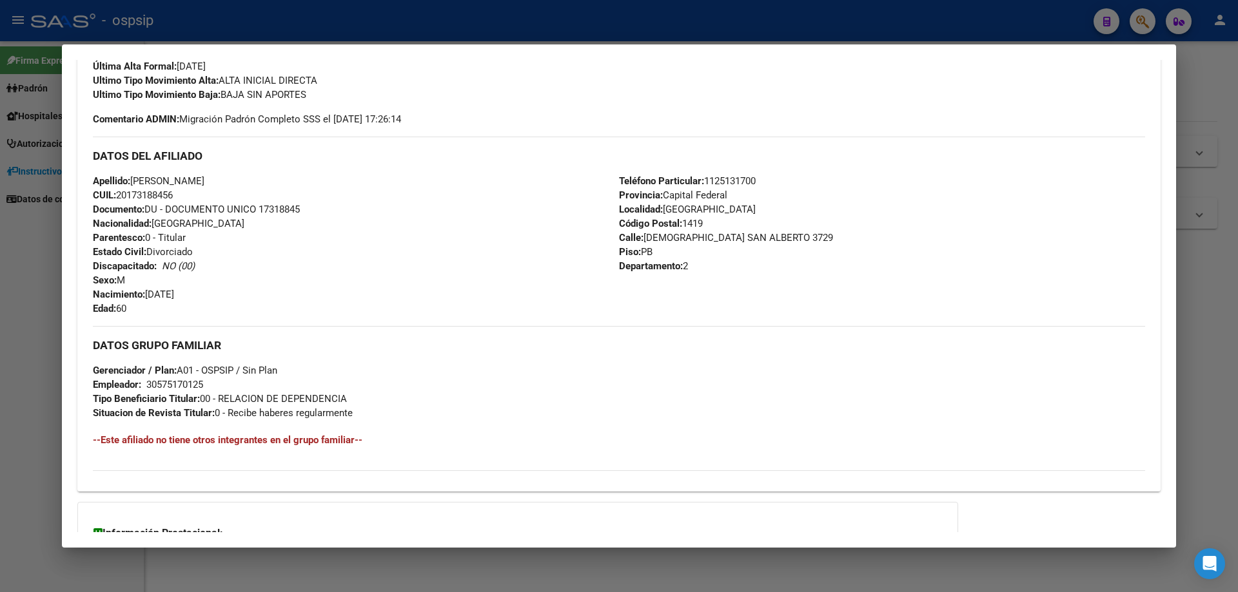
scroll to position [494, 0]
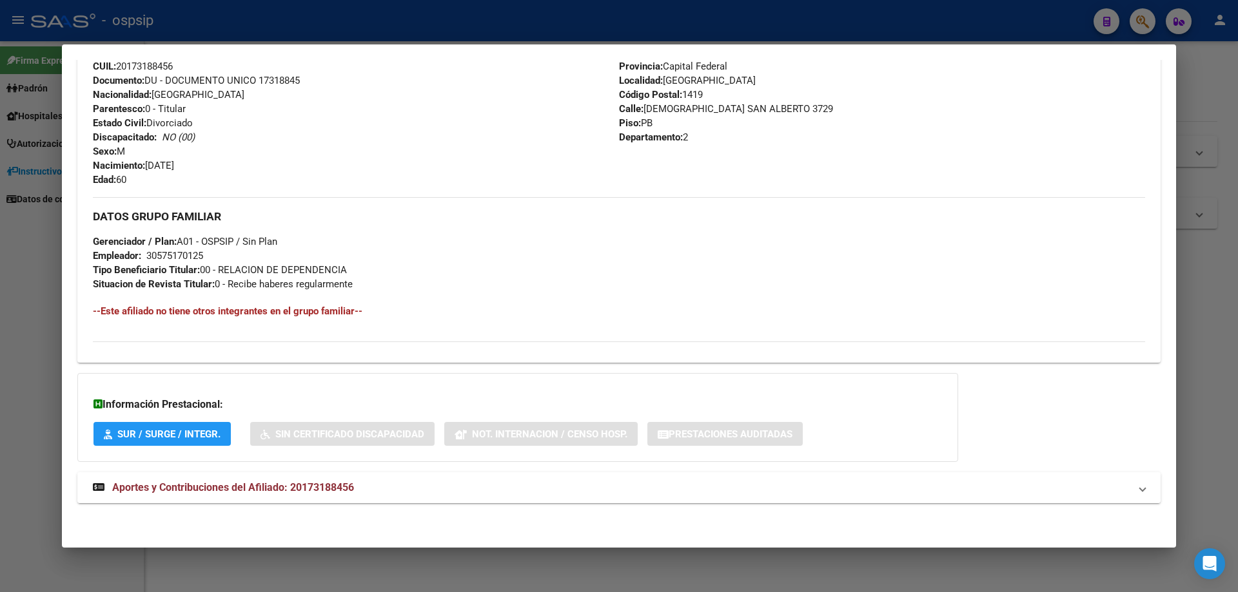
click at [247, 491] on span "Aportes y Contribuciones del Afiliado: 20173188456" at bounding box center [233, 488] width 242 height 12
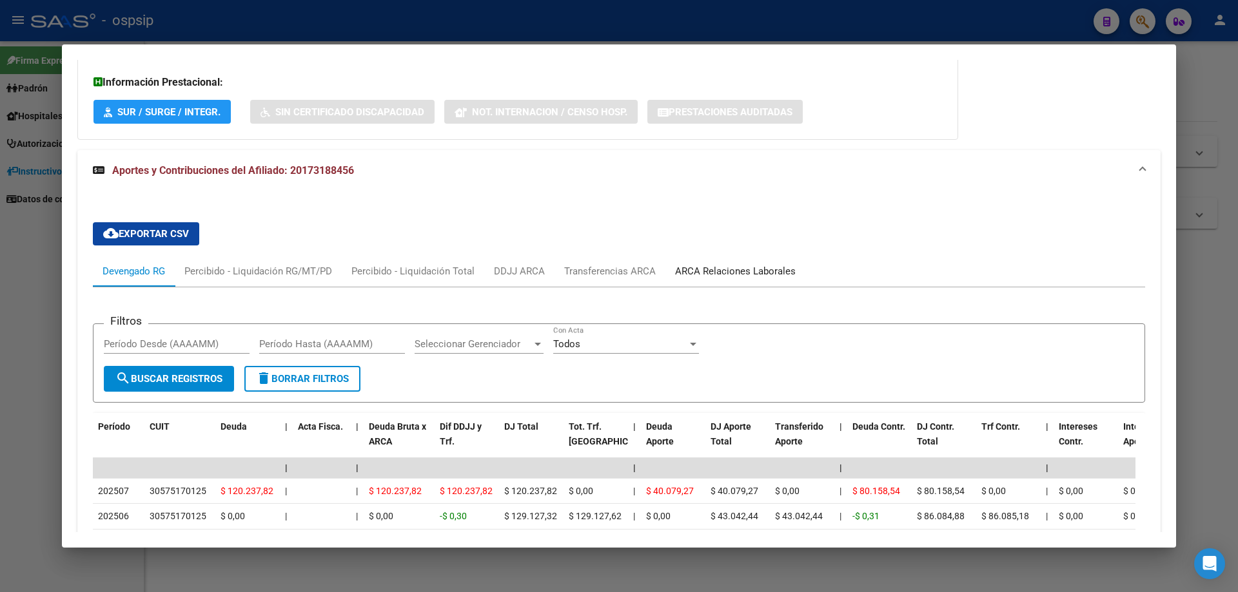
click at [712, 266] on div "ARCA Relaciones Laborales" at bounding box center [735, 271] width 121 height 14
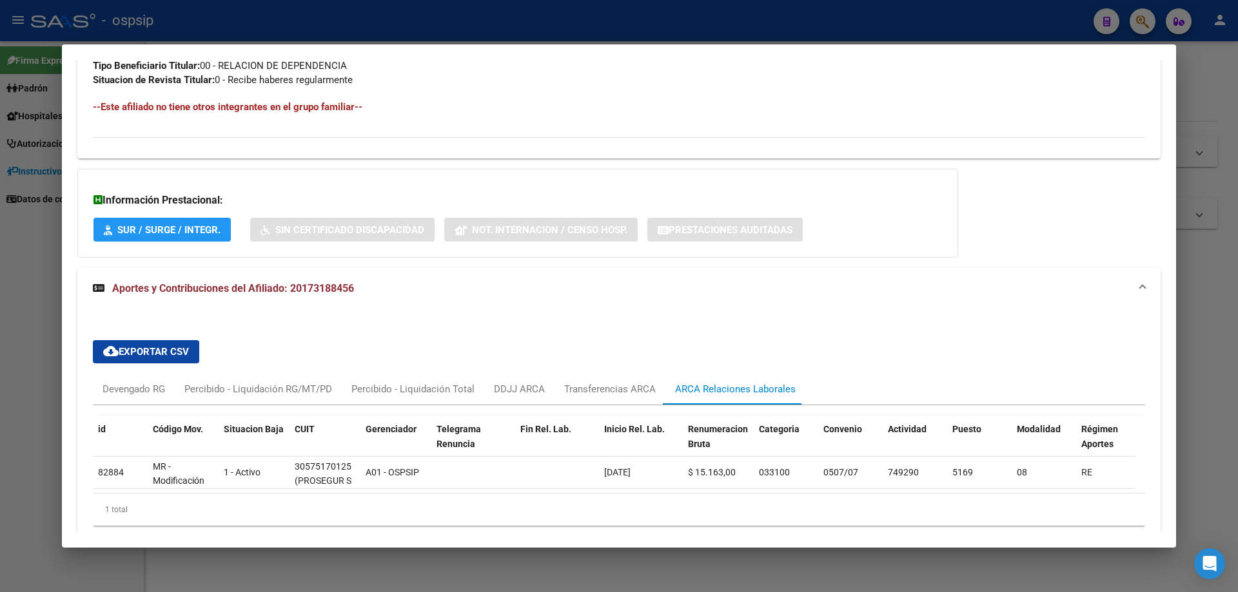
scroll to position [761, 0]
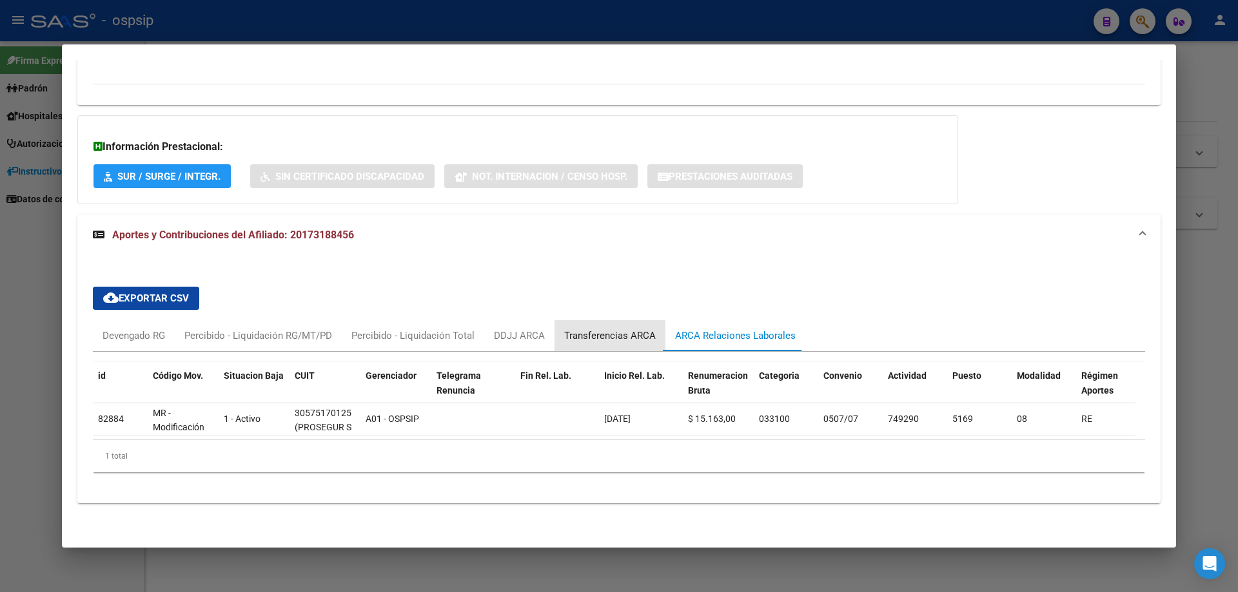
click at [607, 329] on div "Transferencias ARCA" at bounding box center [610, 336] width 92 height 14
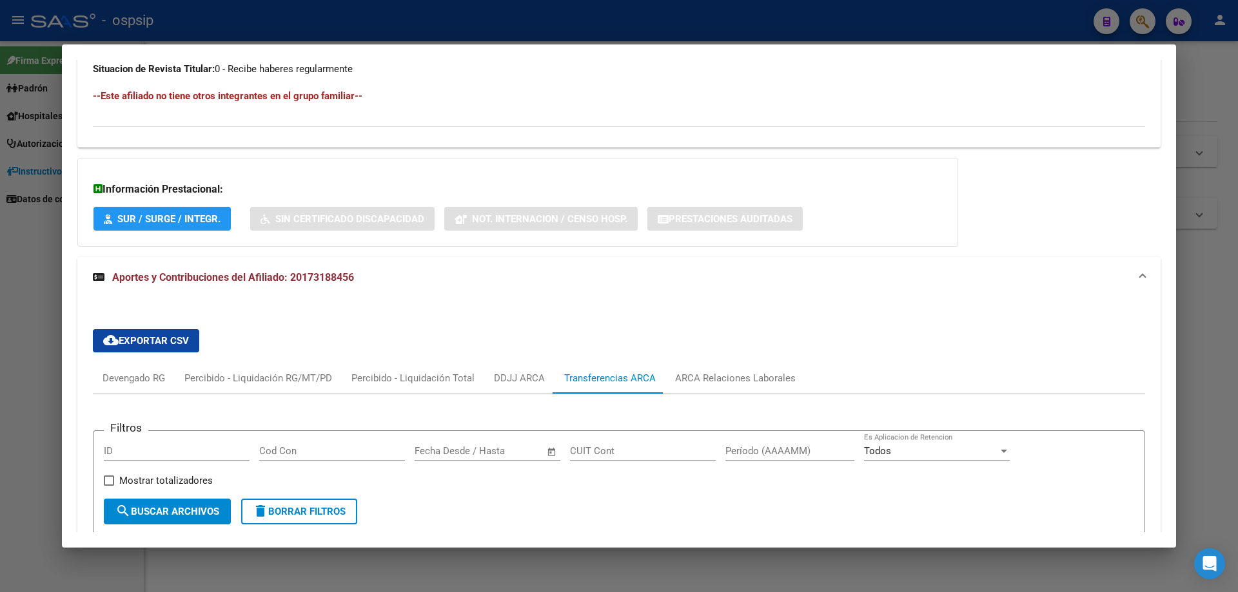
scroll to position [967, 0]
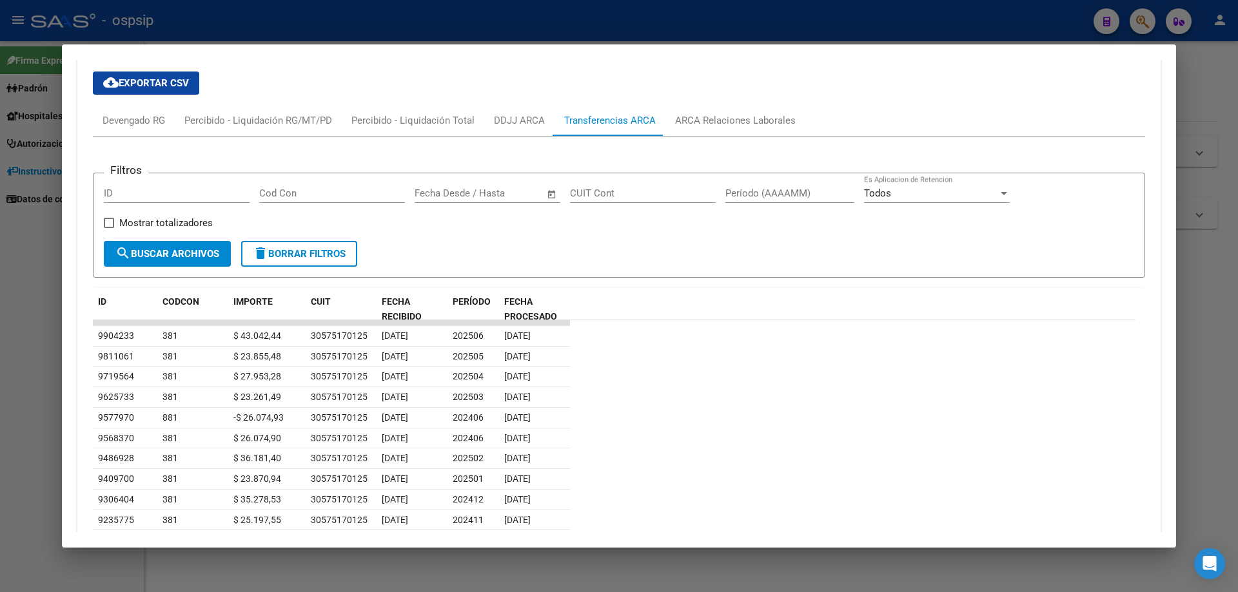
click at [764, 554] on div at bounding box center [619, 296] width 1238 height 592
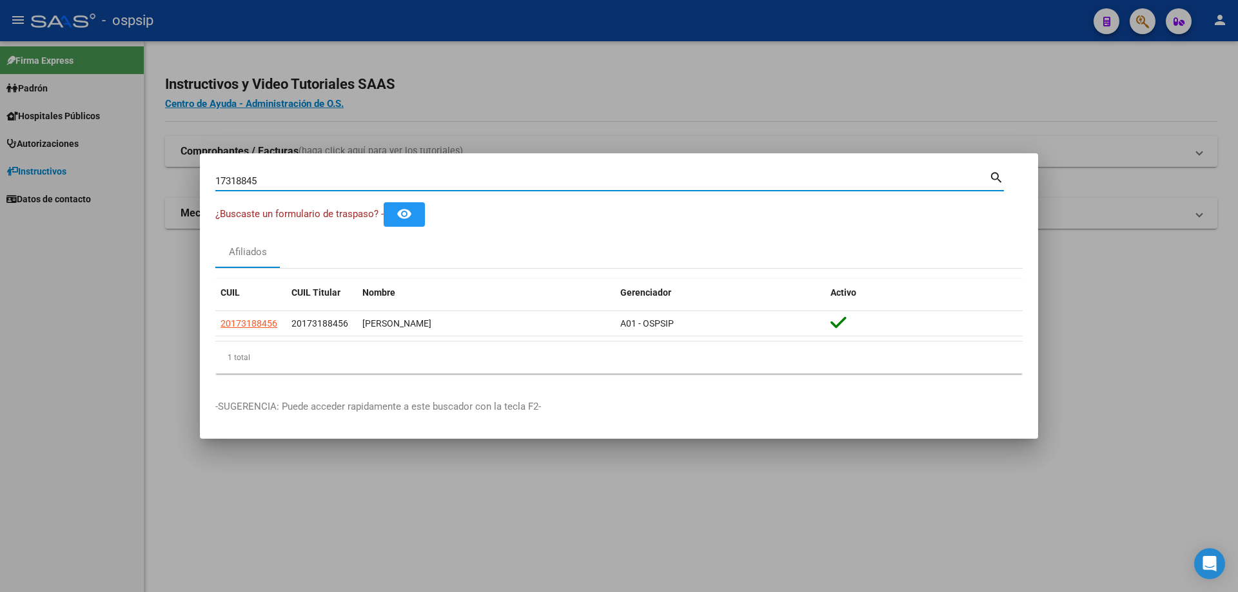
click at [281, 179] on input "17318845" at bounding box center [602, 181] width 774 height 12
type input "1"
